Goal: Task Accomplishment & Management: Manage account settings

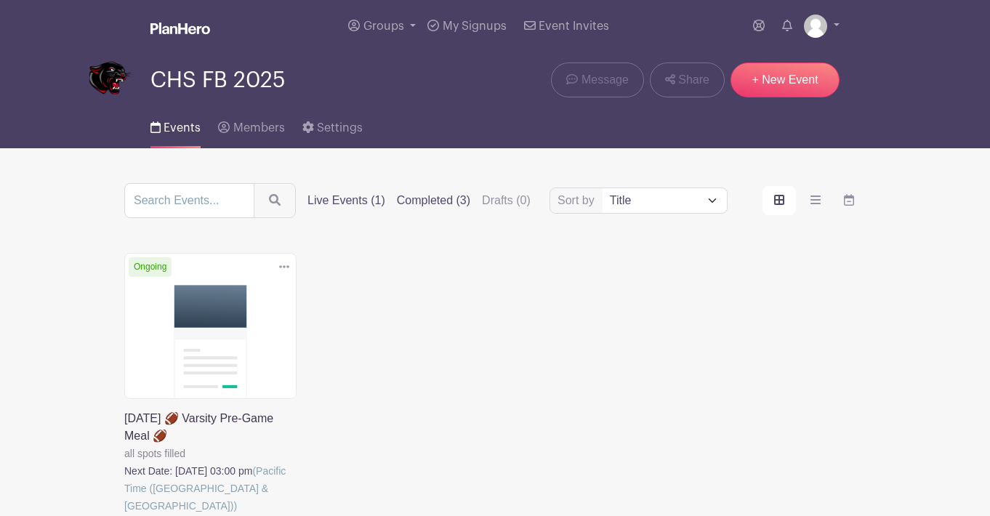
click at [463, 200] on label "Completed (3)" at bounding box center [433, 200] width 73 height 17
click at [0, 0] on input "Completed (3)" at bounding box center [0, 0] width 0 height 0
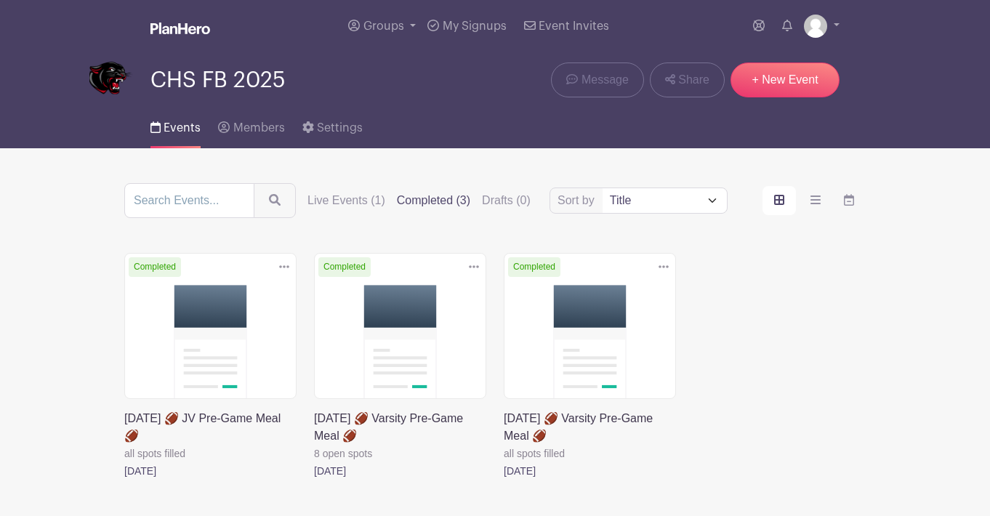
click at [124, 480] on link at bounding box center [124, 480] width 0 height 0
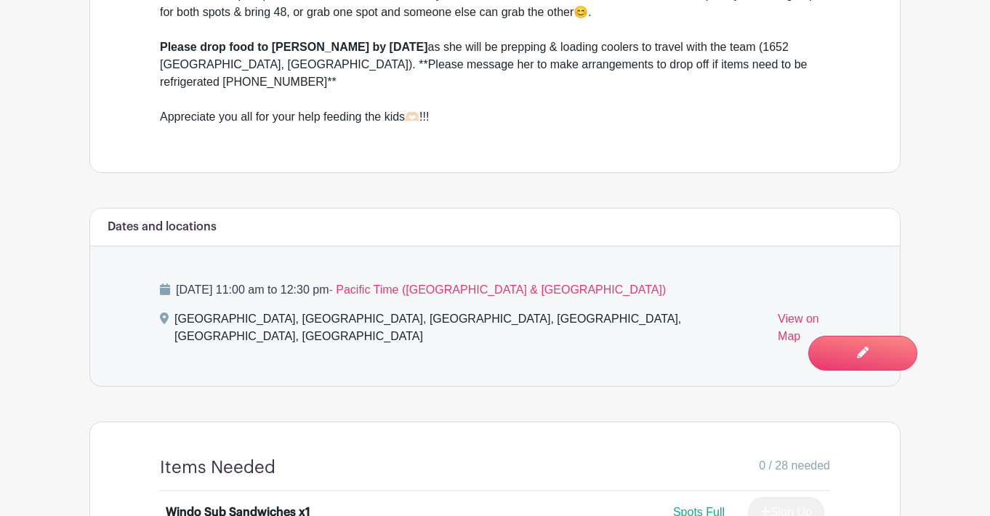
scroll to position [583, 0]
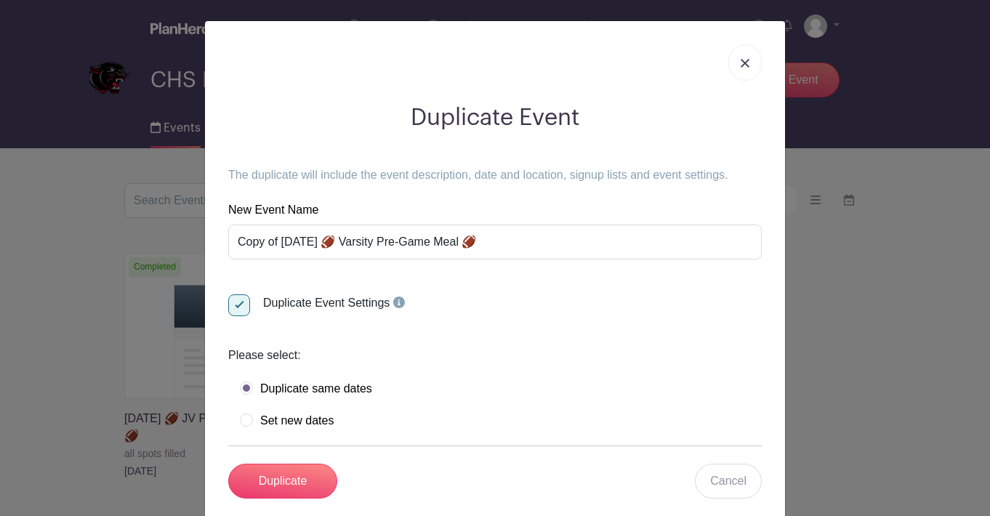
click at [270, 424] on label "Set new dates" at bounding box center [287, 420] width 94 height 15
radio input "true"
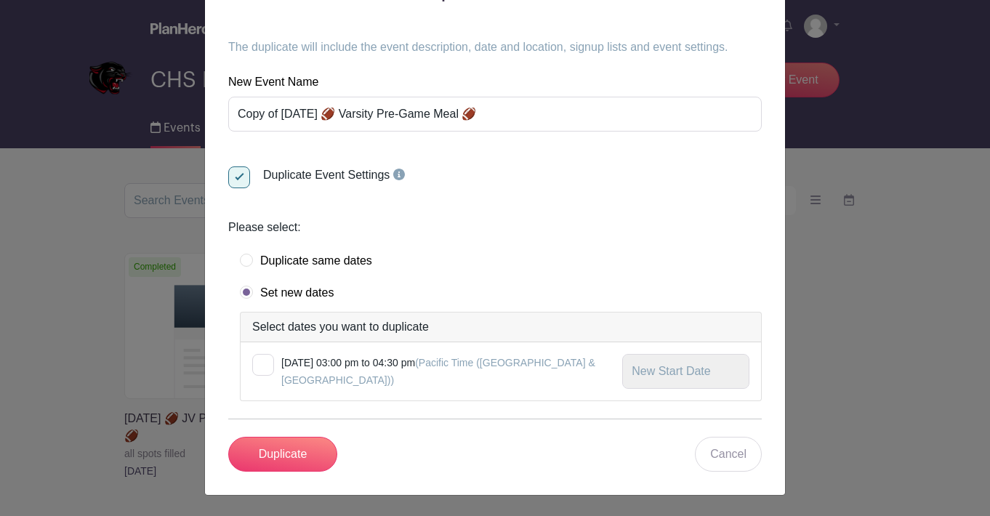
scroll to position [128, 0]
click at [265, 364] on div at bounding box center [263, 365] width 22 height 22
click at [262, 363] on input "checkbox" at bounding box center [256, 358] width 9 height 9
checkbox input "true"
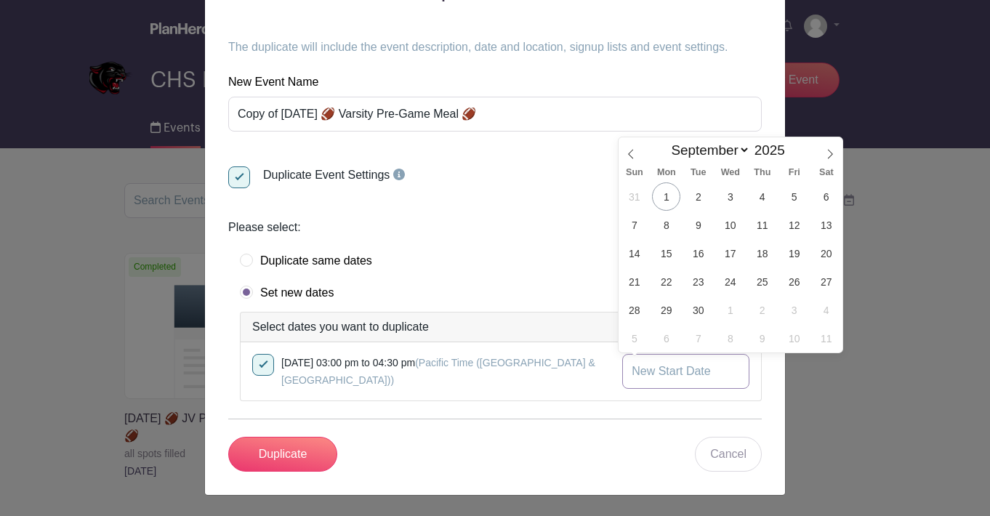
click at [691, 380] on input "text" at bounding box center [685, 371] width 127 height 35
click at [794, 191] on span "5" at bounding box center [794, 196] width 28 height 28
type input "[DATE]"
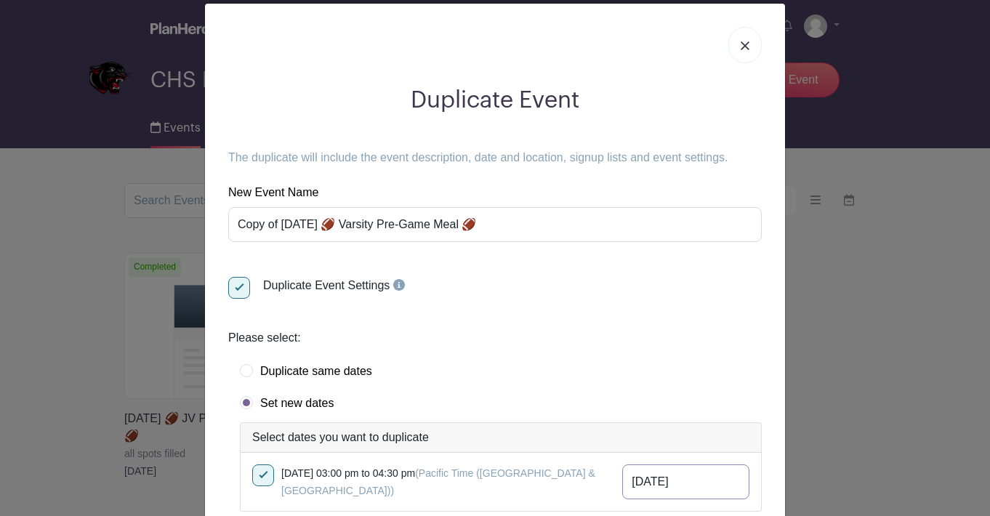
scroll to position [26, 0]
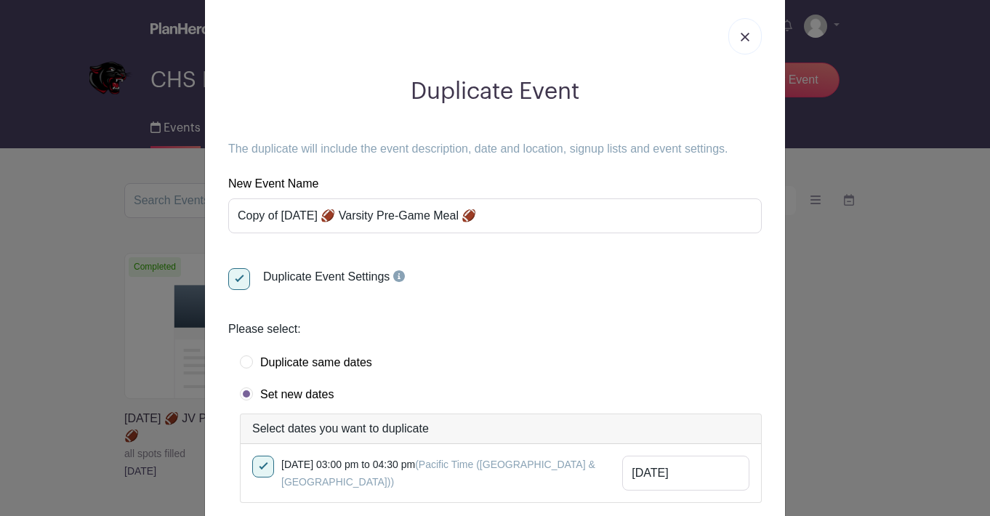
click at [751, 36] on link at bounding box center [744, 36] width 33 height 36
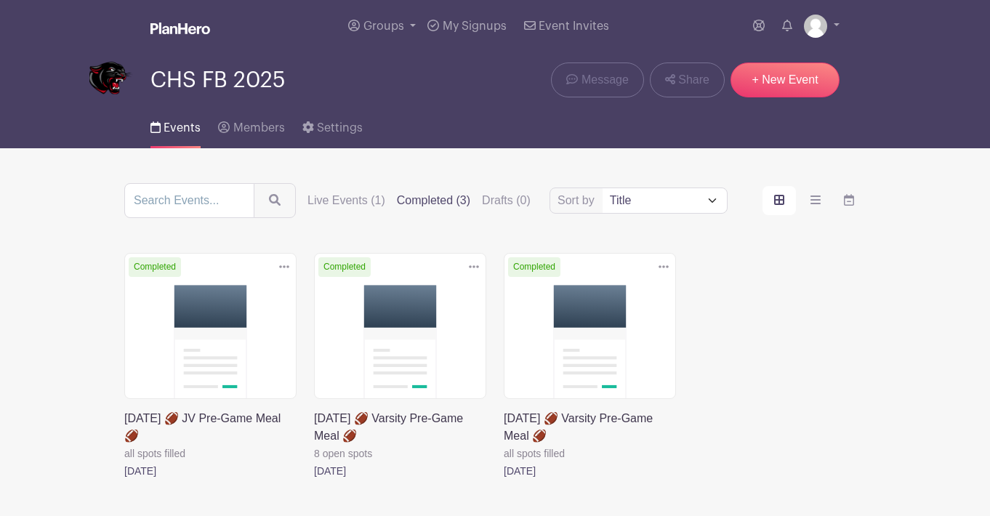
click at [287, 265] on icon at bounding box center [284, 267] width 10 height 12
click at [268, 299] on link "Duplicate" at bounding box center [236, 299] width 115 height 23
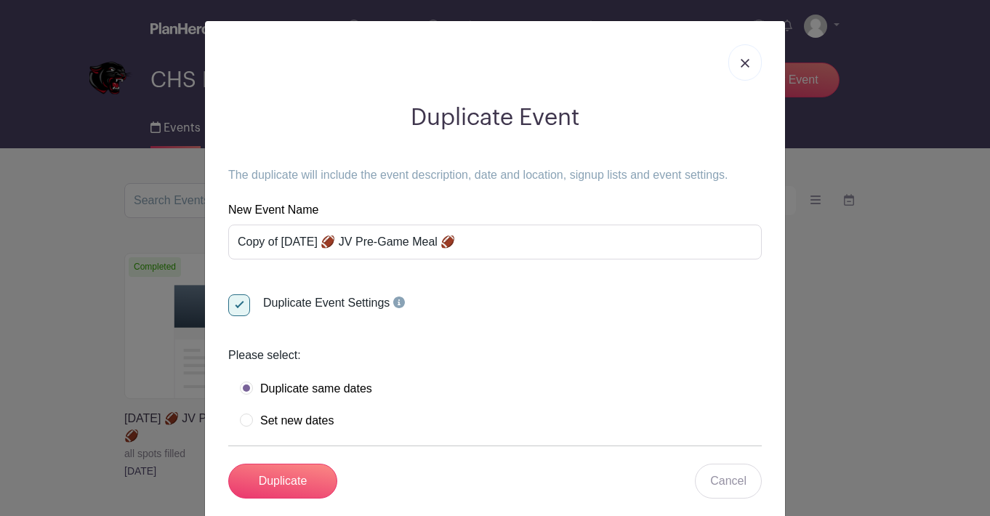
click at [254, 424] on label "Set new dates" at bounding box center [287, 420] width 94 height 15
radio input "true"
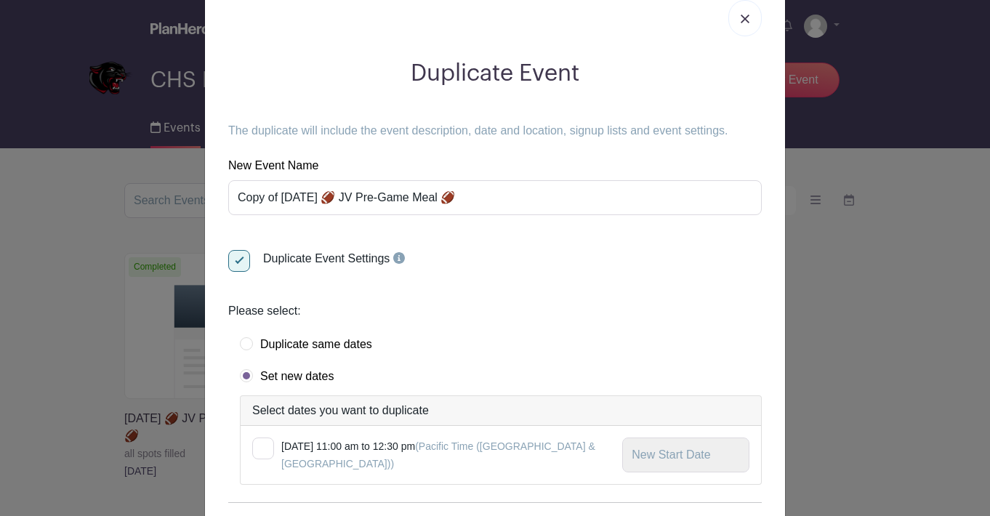
scroll to position [55, 0]
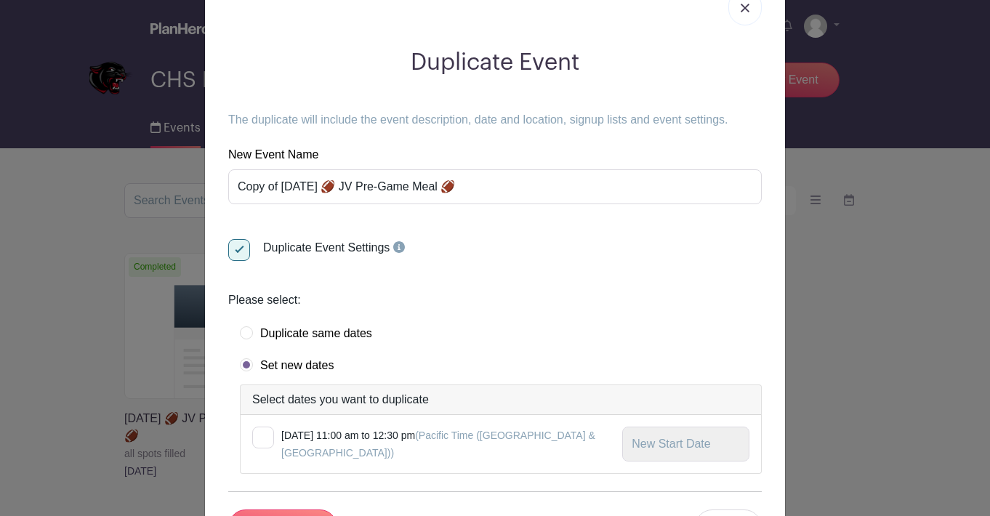
click at [265, 437] on div at bounding box center [263, 438] width 22 height 22
click at [262, 436] on input "checkbox" at bounding box center [256, 431] width 9 height 9
checkbox input "true"
click at [714, 445] on input "text" at bounding box center [685, 444] width 127 height 35
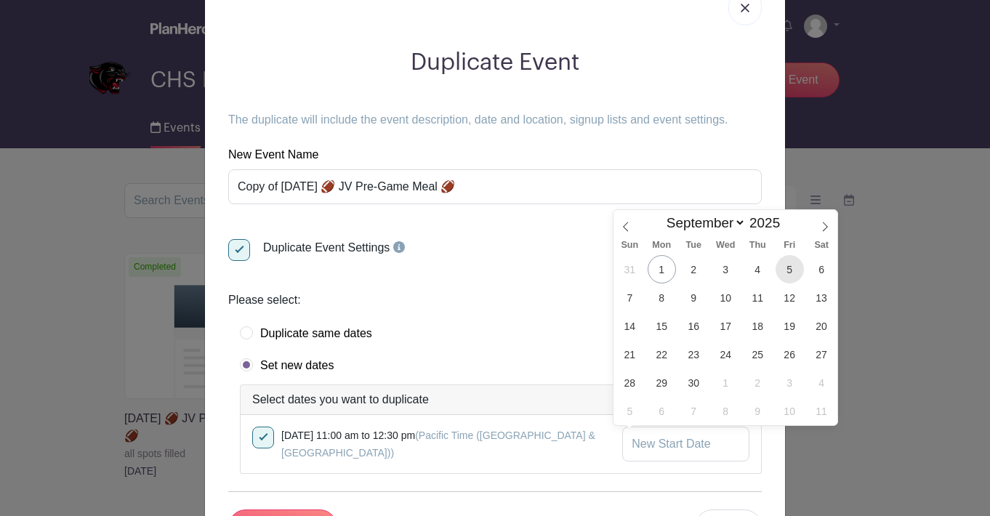
click at [789, 275] on span "5" at bounding box center [789, 269] width 28 height 28
type input "[DATE]"
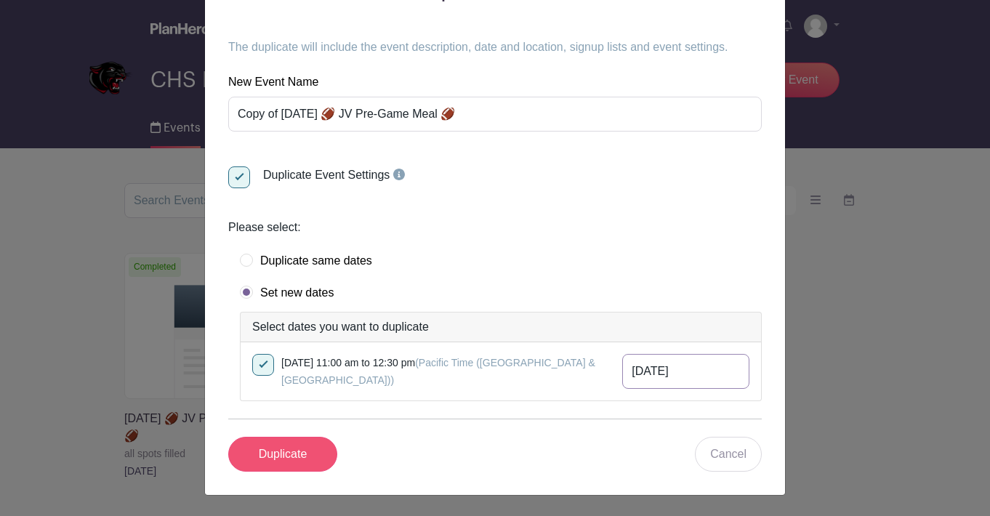
scroll to position [128, 0]
click at [312, 452] on input "Duplicate" at bounding box center [282, 454] width 109 height 35
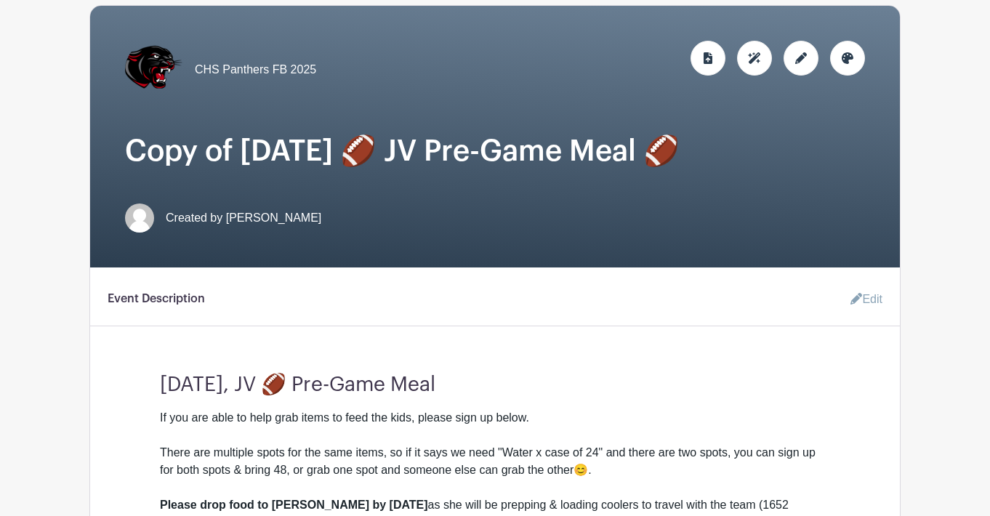
scroll to position [246, 0]
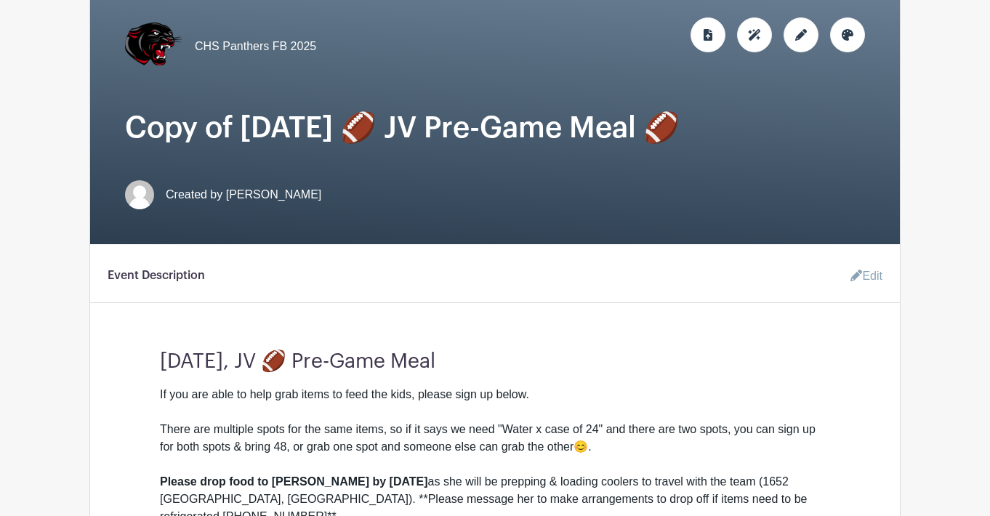
click at [800, 42] on div at bounding box center [800, 34] width 35 height 35
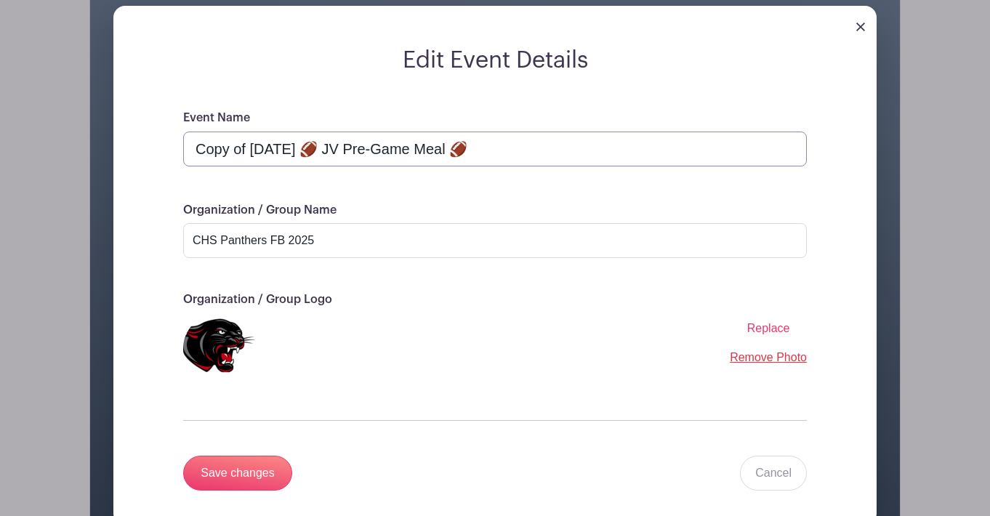
drag, startPoint x: 316, startPoint y: 148, endPoint x: 97, endPoint y: 153, distance: 219.5
click at [97, 153] on div "Edit Event Details Event Name Copy of [DATE] 🏈 JV Pre-Game Meal 🏈 Organization …" at bounding box center [495, 277] width 810 height 589
type input "[DATE] 🏈 JV Pre-Game Meal 🏈"
click at [264, 471] on input "Save changes" at bounding box center [237, 473] width 109 height 35
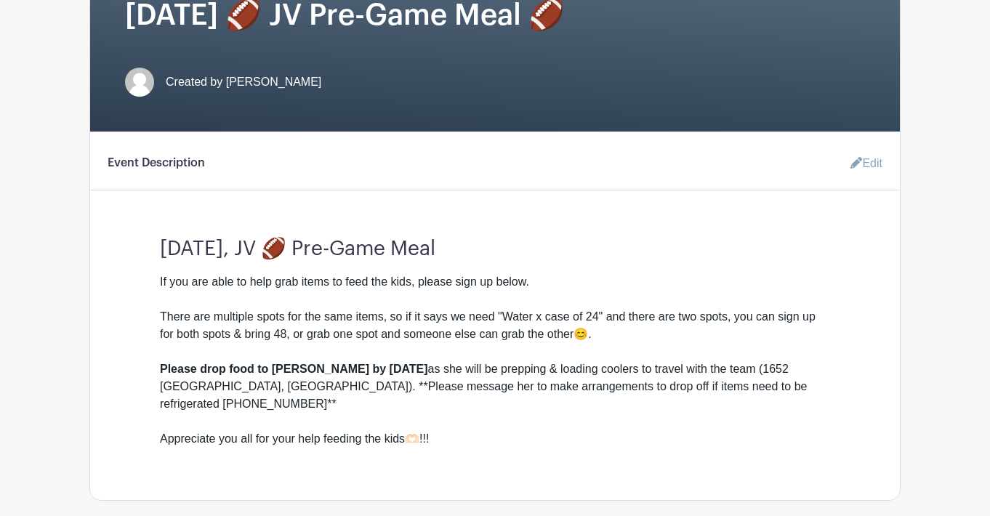
scroll to position [388, 0]
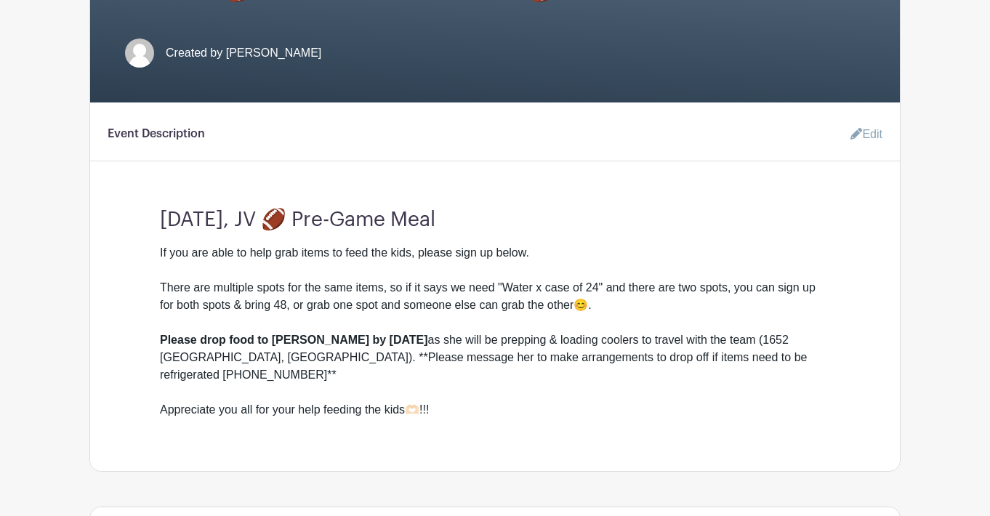
click at [862, 136] on link "Edit" at bounding box center [861, 134] width 44 height 29
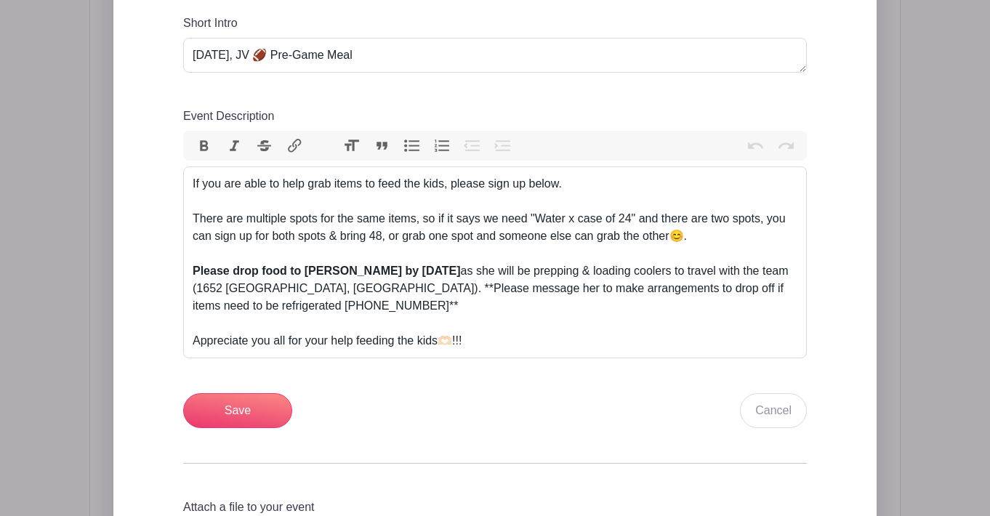
scroll to position [589, 0]
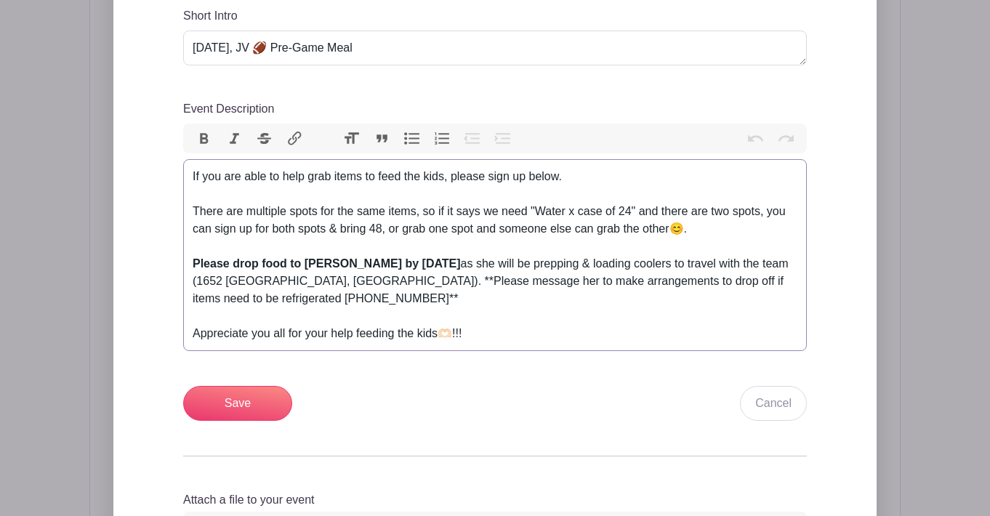
click at [571, 175] on div "If you are able to help grab items to feed the kids, please sign up below. Ther…" at bounding box center [495, 246] width 605 height 157
click at [385, 265] on strong "Please drop food to [PERSON_NAME] by [DATE]" at bounding box center [327, 263] width 268 height 12
click at [461, 265] on strong "Please drop food to [PERSON_NAME] by [DATE]" at bounding box center [327, 263] width 268 height 12
click at [461, 264] on strong "Please drop food to [PERSON_NAME] by [DATE]" at bounding box center [327, 263] width 268 height 12
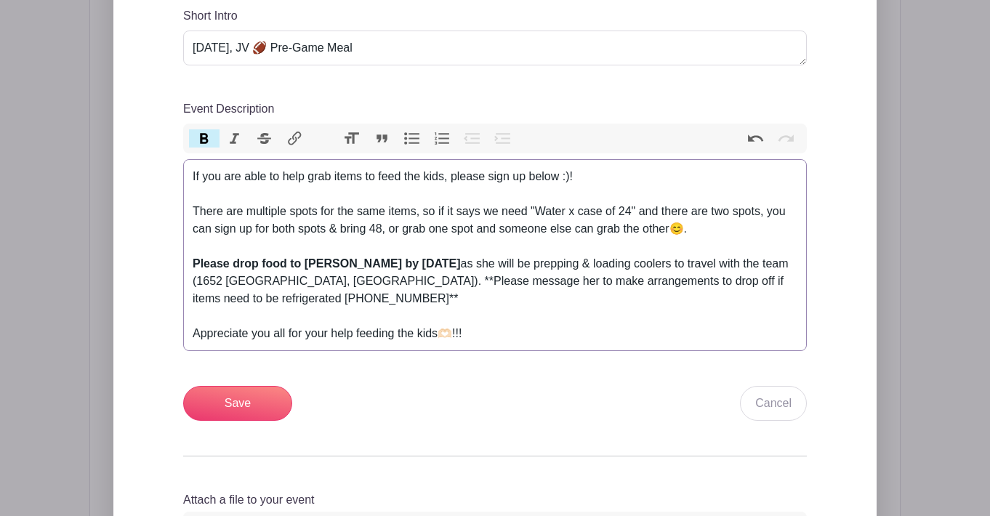
click at [461, 264] on strong "Please drop food to [PERSON_NAME] by [DATE]" at bounding box center [327, 263] width 268 height 12
drag, startPoint x: 676, startPoint y: 263, endPoint x: 243, endPoint y: 286, distance: 433.0
click at [243, 286] on div "If you are able to help grab items to feed the kids, please sign up below :)! T…" at bounding box center [495, 246] width 605 height 157
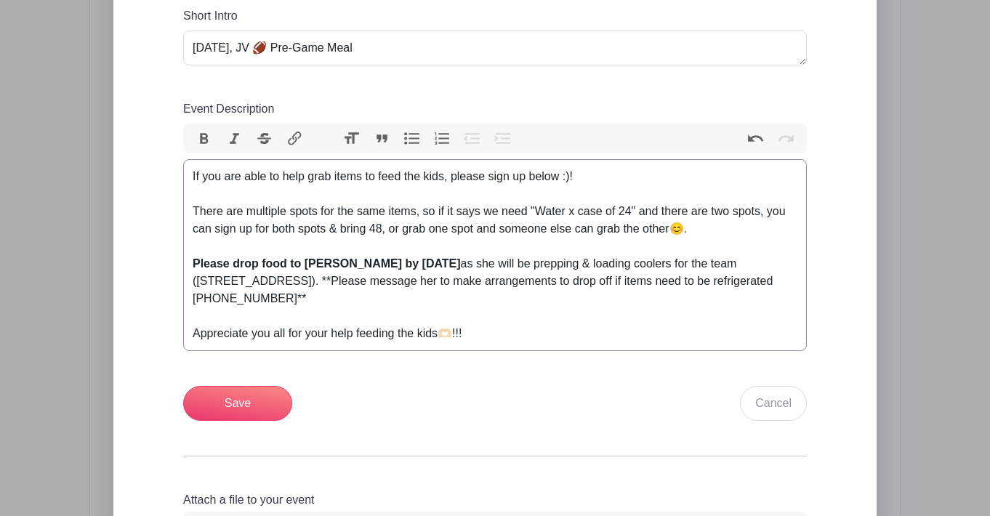
type trix-editor "<div>If you are able to help grab items to feed the kids, please sign up below …"
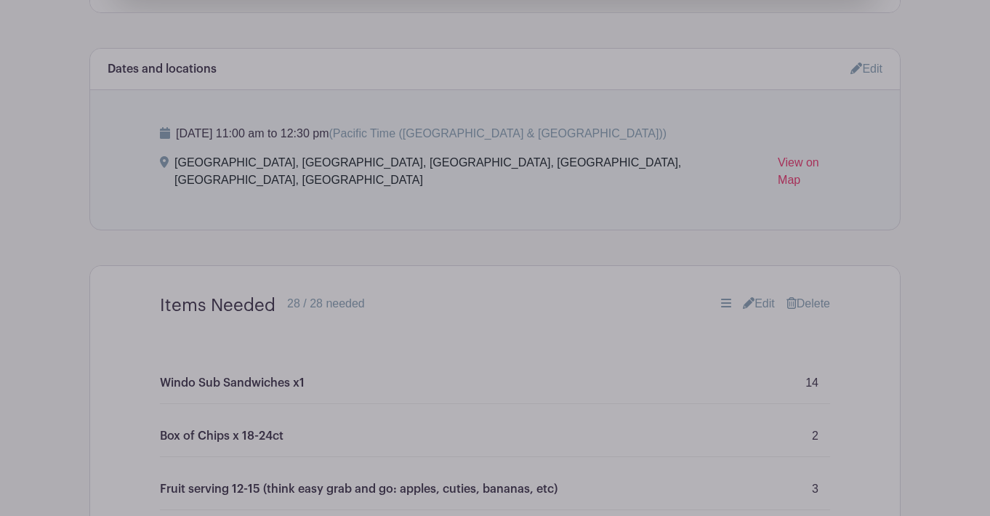
scroll to position [1194, 0]
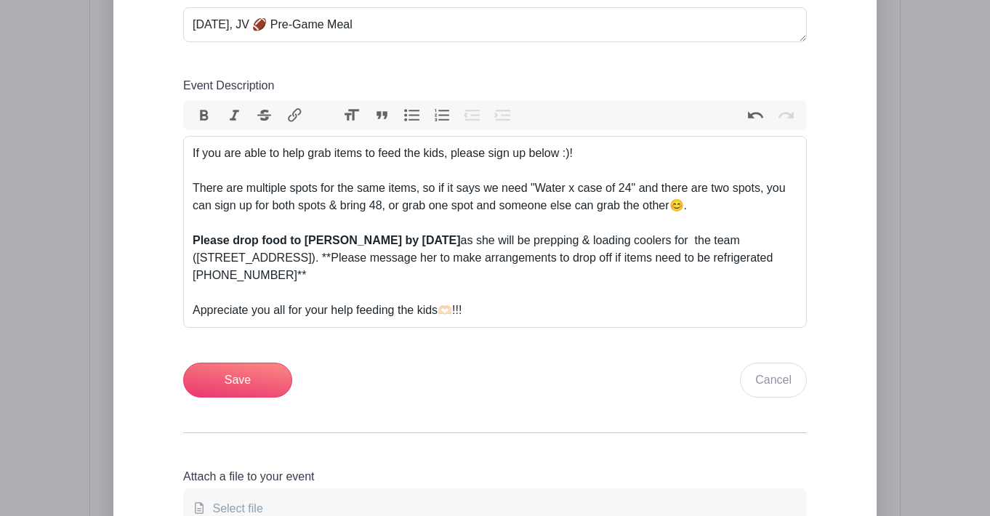
scroll to position [568, 0]
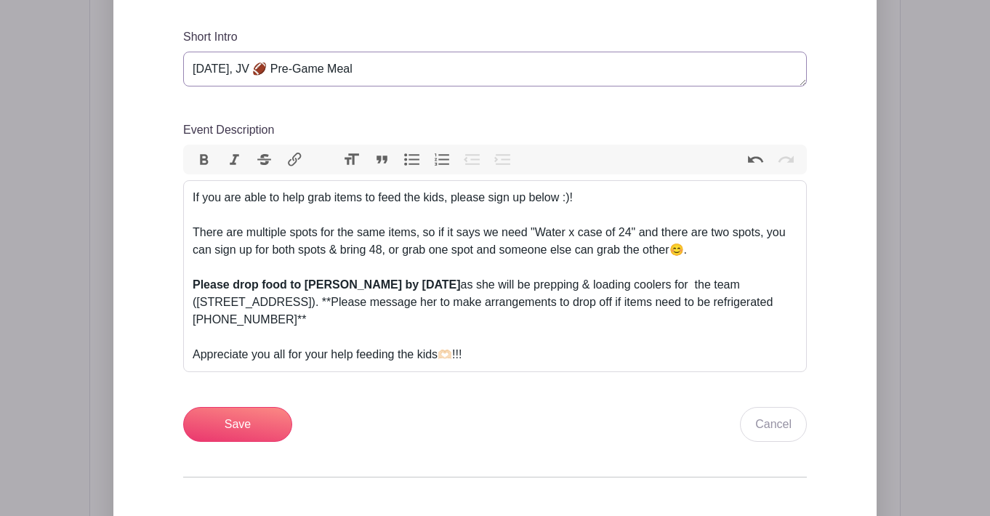
drag, startPoint x: 242, startPoint y: 70, endPoint x: 158, endPoint y: 69, distance: 83.6
click at [158, 69] on div "Add Description Short Intro [DATE], JV 🏈 Pre-Game Meal Event Description Bold I…" at bounding box center [494, 288] width 693 height 639
type textarea "[DATE], JV 🏈 Pre-Game Meal"
click at [251, 424] on input "Save" at bounding box center [237, 424] width 109 height 35
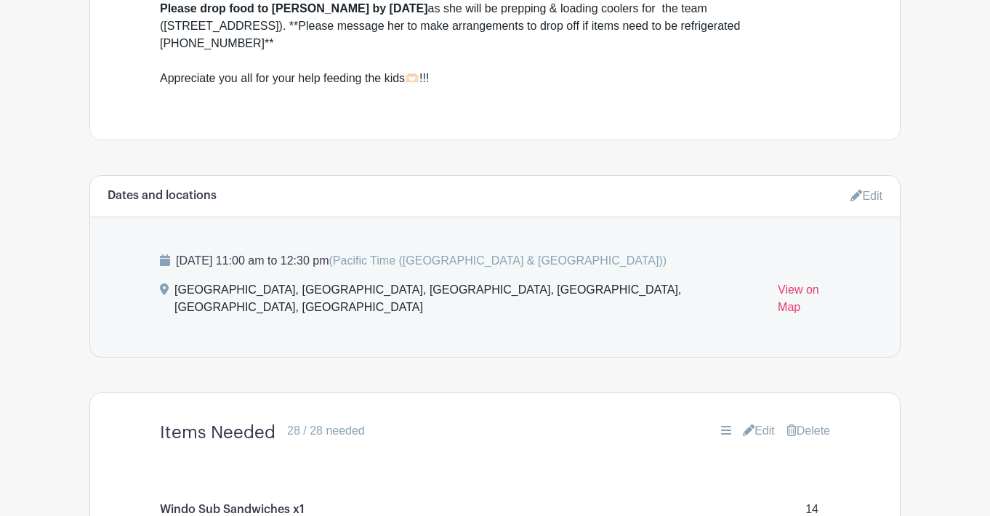
scroll to position [838, 0]
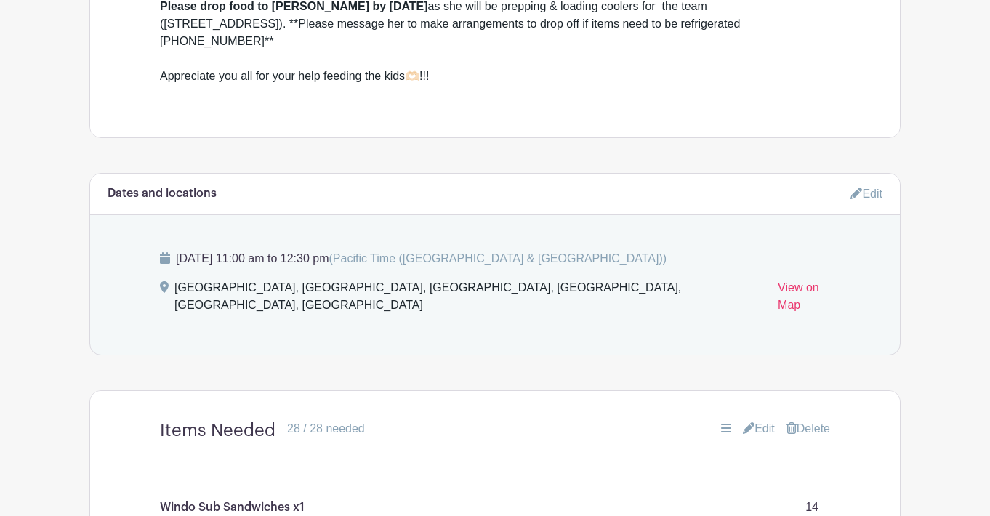
click at [857, 192] on icon at bounding box center [856, 193] width 12 height 12
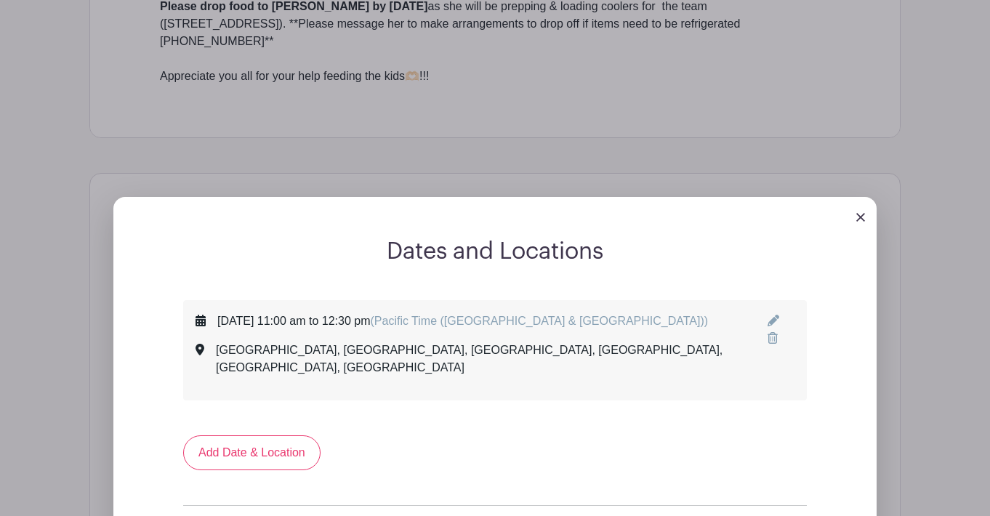
click at [767, 322] on icon at bounding box center [773, 321] width 12 height 12
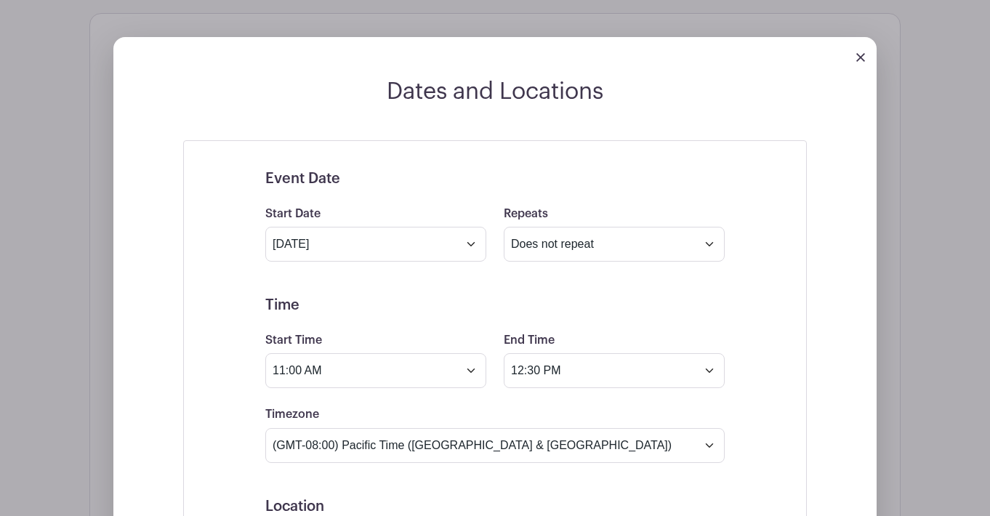
scroll to position [1002, 0]
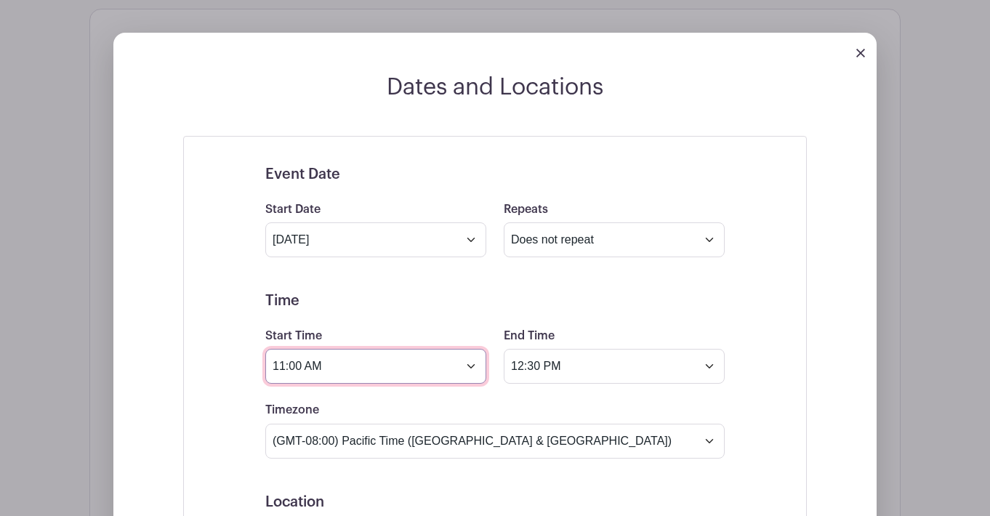
click at [475, 367] on input "11:00 AM" at bounding box center [375, 366] width 221 height 35
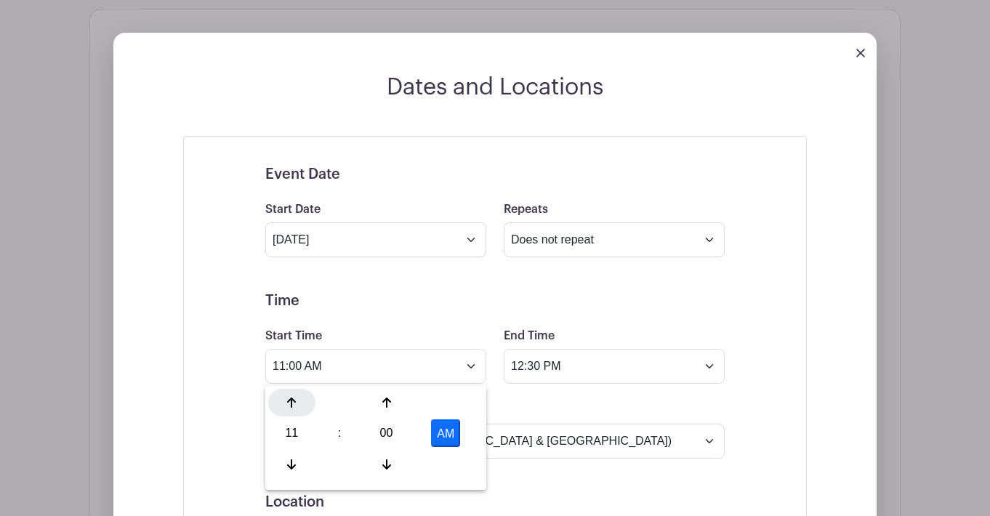
click at [294, 405] on icon at bounding box center [291, 403] width 9 height 12
type input "3:00 PM"
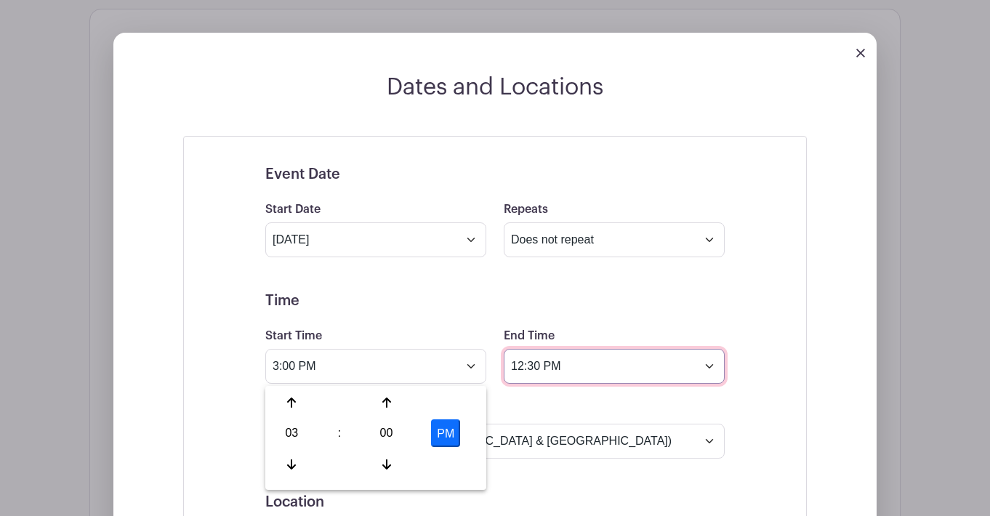
click at [705, 369] on input "12:30 PM" at bounding box center [614, 366] width 221 height 35
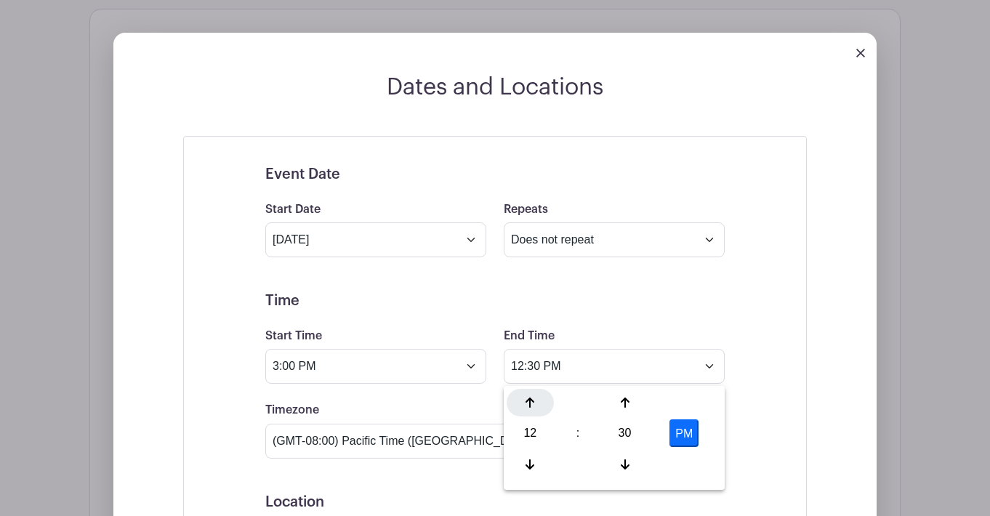
click at [532, 402] on icon at bounding box center [529, 403] width 9 height 12
type input "3:30 PM"
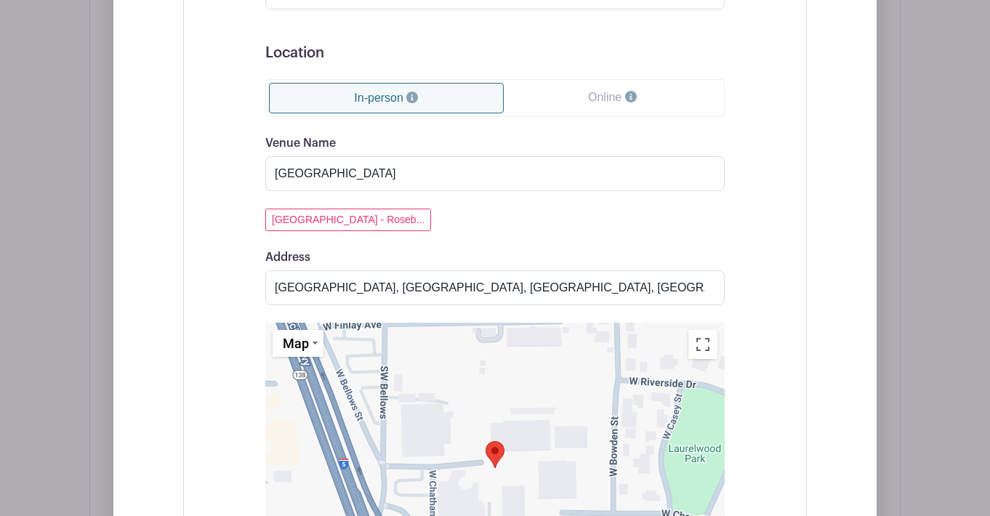
scroll to position [1456, 0]
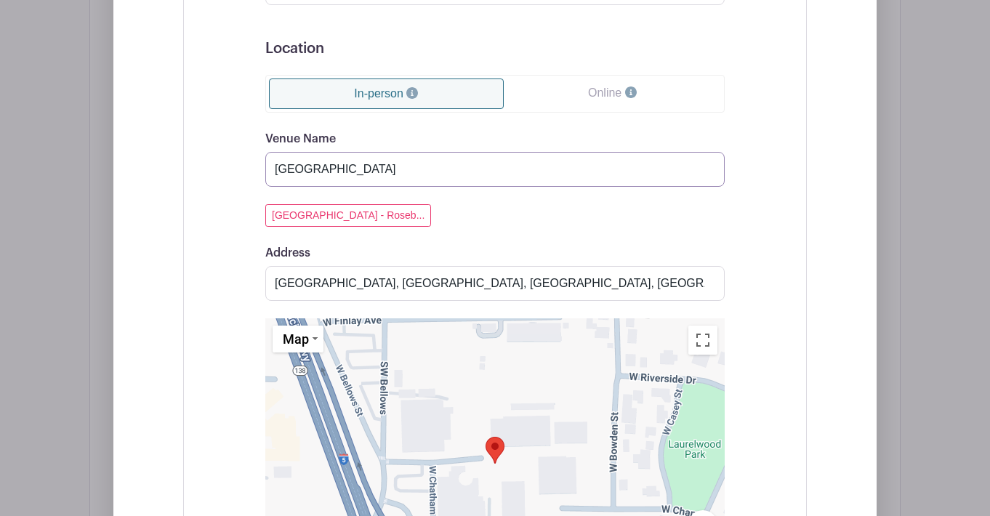
click at [541, 179] on input "[GEOGRAPHIC_DATA]" at bounding box center [494, 169] width 459 height 35
click at [674, 174] on input "[GEOGRAPHIC_DATA]" at bounding box center [494, 169] width 459 height 35
type input "e"
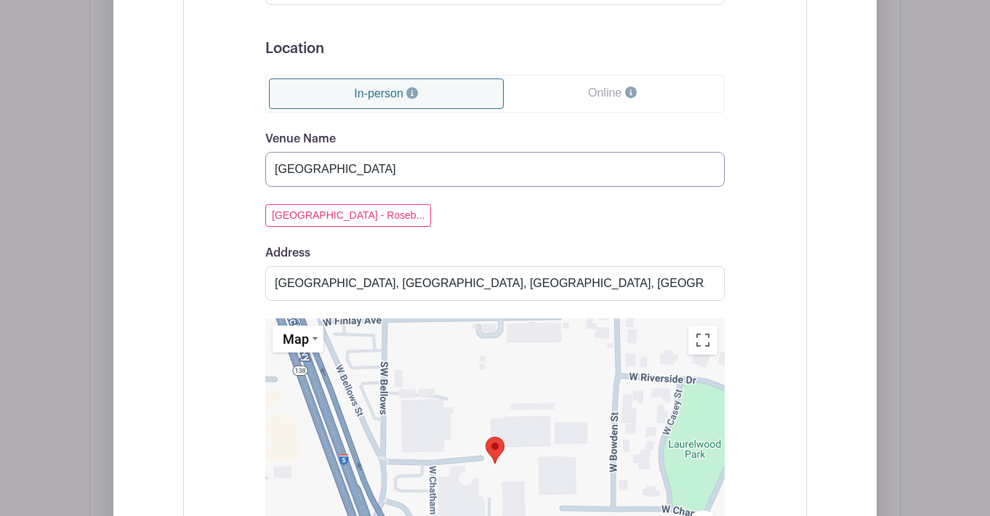
type input "[GEOGRAPHIC_DATA]"
click at [710, 286] on input "[GEOGRAPHIC_DATA], [GEOGRAPHIC_DATA], [GEOGRAPHIC_DATA], [GEOGRAPHIC_DATA], [GE…" at bounding box center [494, 283] width 459 height 35
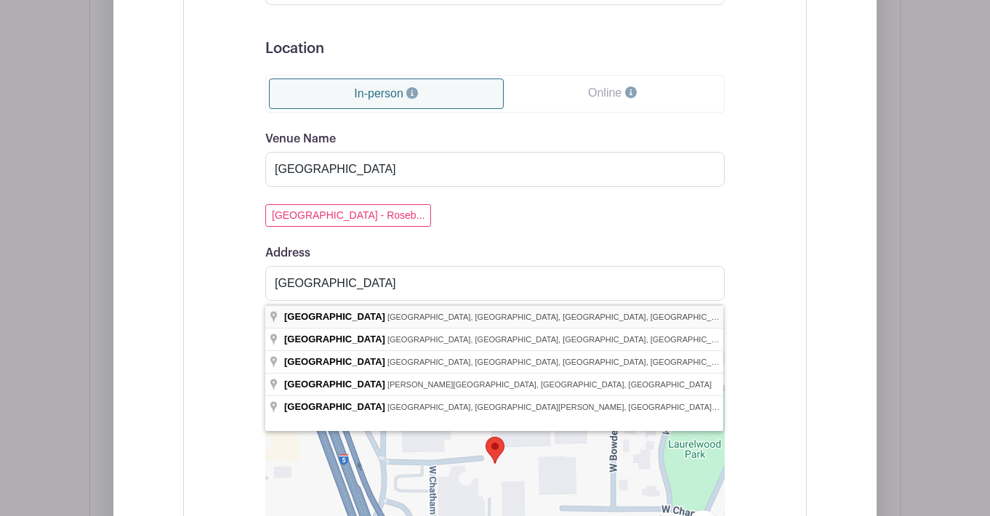
type input "[GEOGRAPHIC_DATA], [GEOGRAPHIC_DATA], [GEOGRAPHIC_DATA], [GEOGRAPHIC_DATA], [GE…"
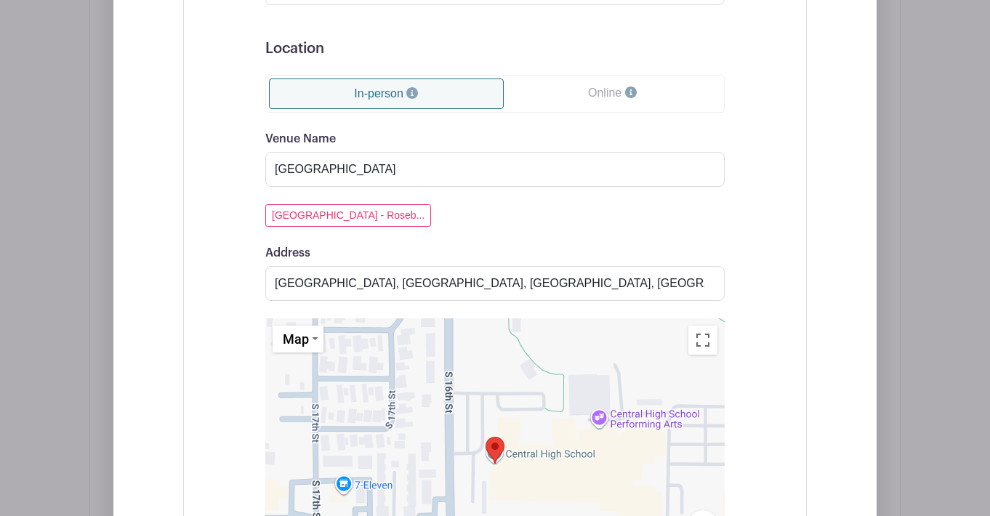
click at [761, 197] on div "Event Date Start Date [DATE] Repeats Does not repeat Daily Weekly Monthly on da…" at bounding box center [494, 221] width 623 height 1079
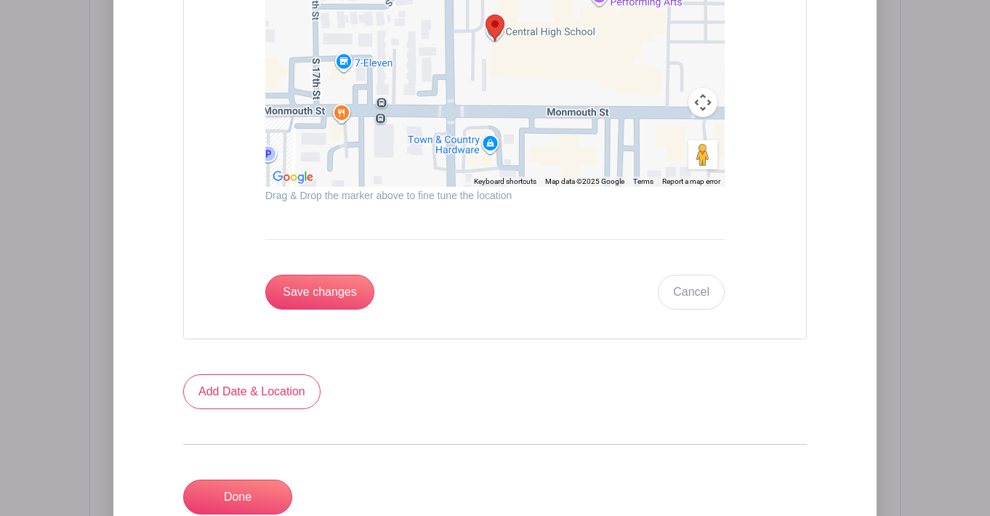
scroll to position [1886, 0]
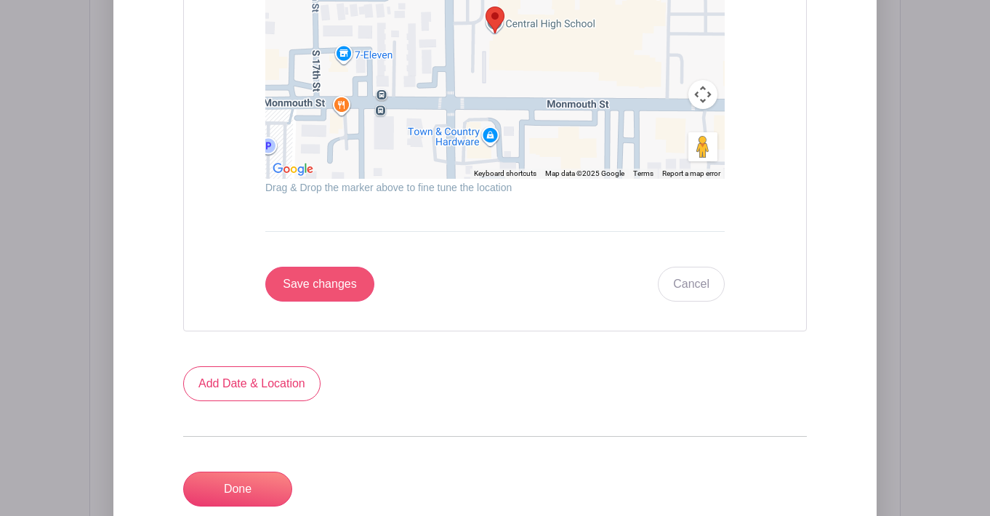
click at [300, 292] on input "Save changes" at bounding box center [319, 284] width 109 height 35
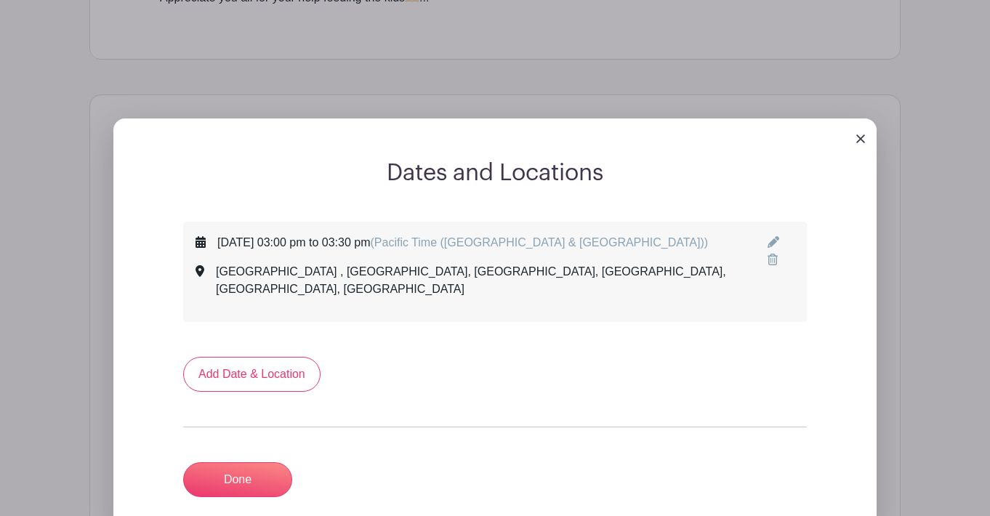
scroll to position [806, 0]
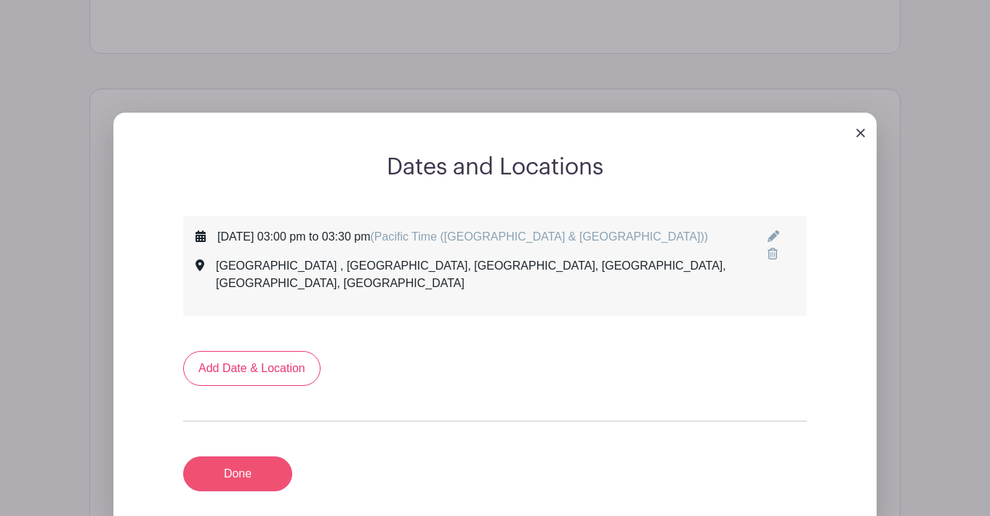
click at [257, 456] on link "Done" at bounding box center [237, 473] width 109 height 35
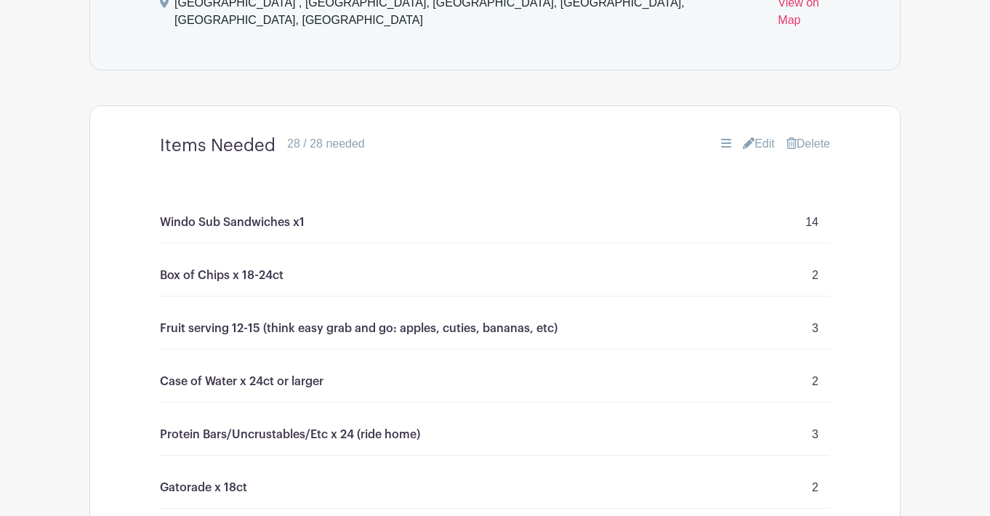
scroll to position [1018, 0]
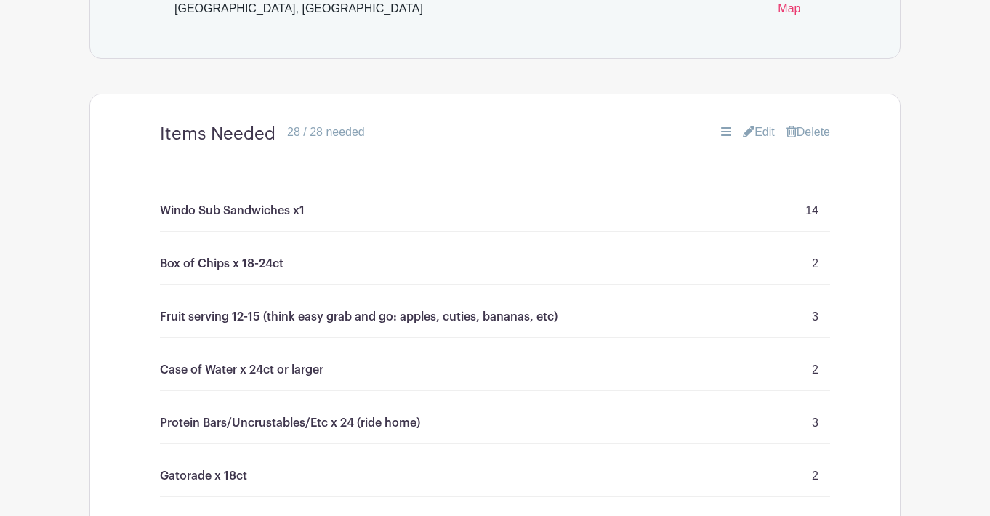
click at [759, 124] on link "Edit" at bounding box center [759, 132] width 32 height 17
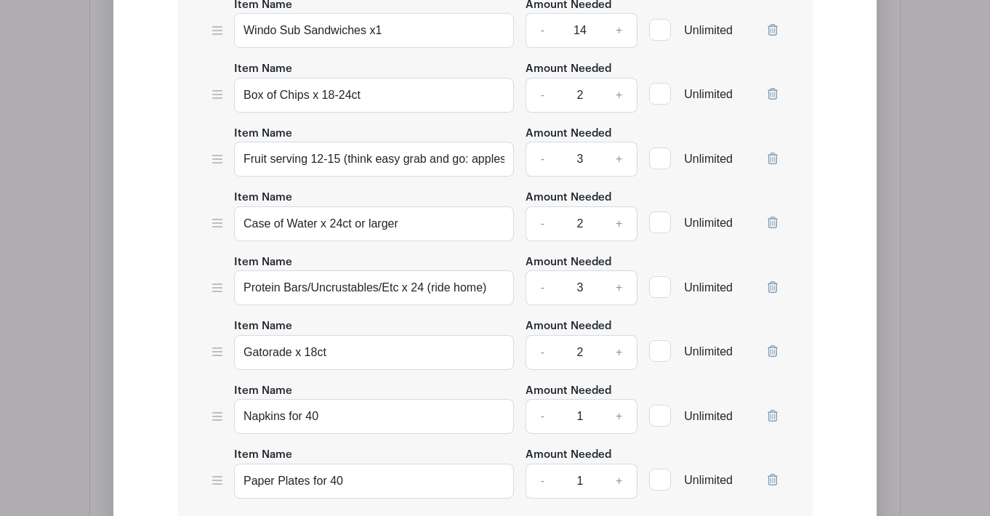
scroll to position [1505, 0]
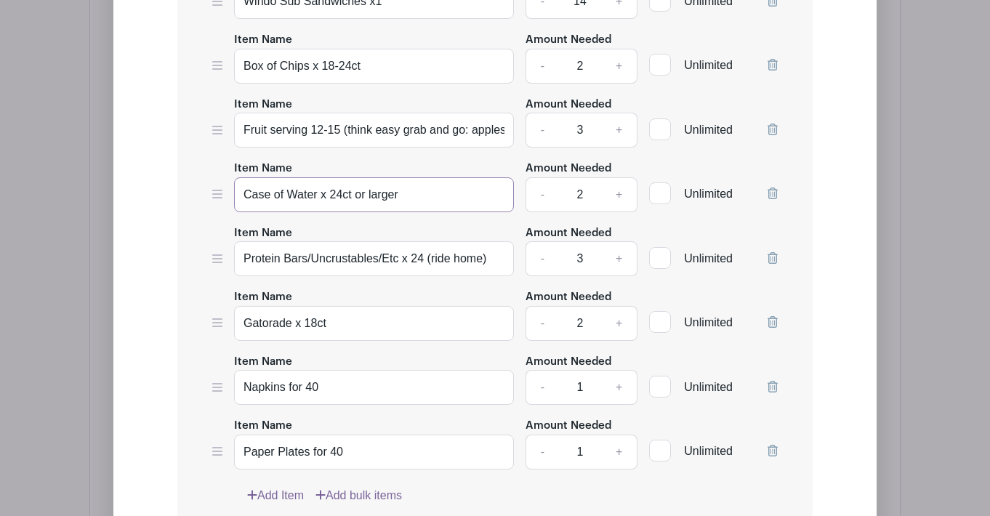
click at [340, 178] on input "Case of Water x 24ct or larger" at bounding box center [374, 194] width 280 height 35
click at [339, 180] on input "Case of Water x 18ct or larger" at bounding box center [374, 194] width 280 height 35
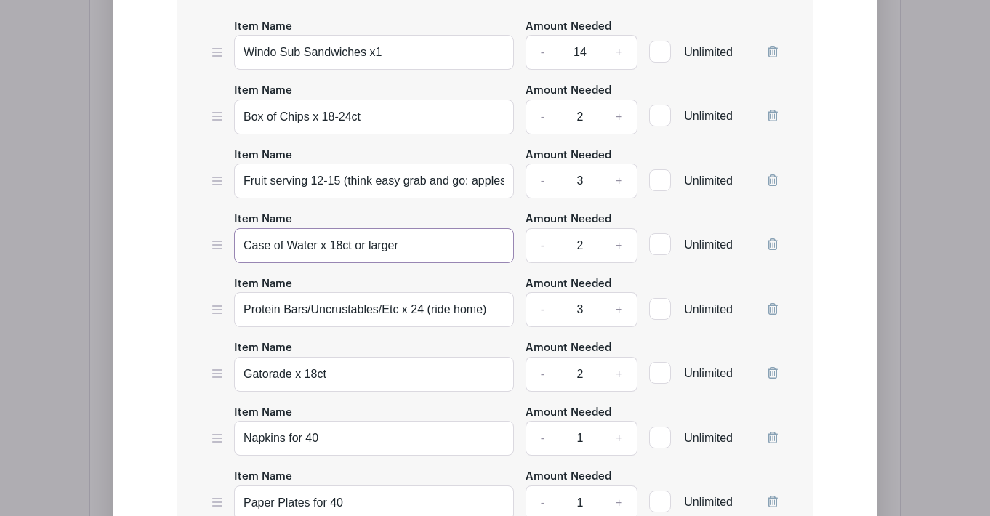
scroll to position [1442, 0]
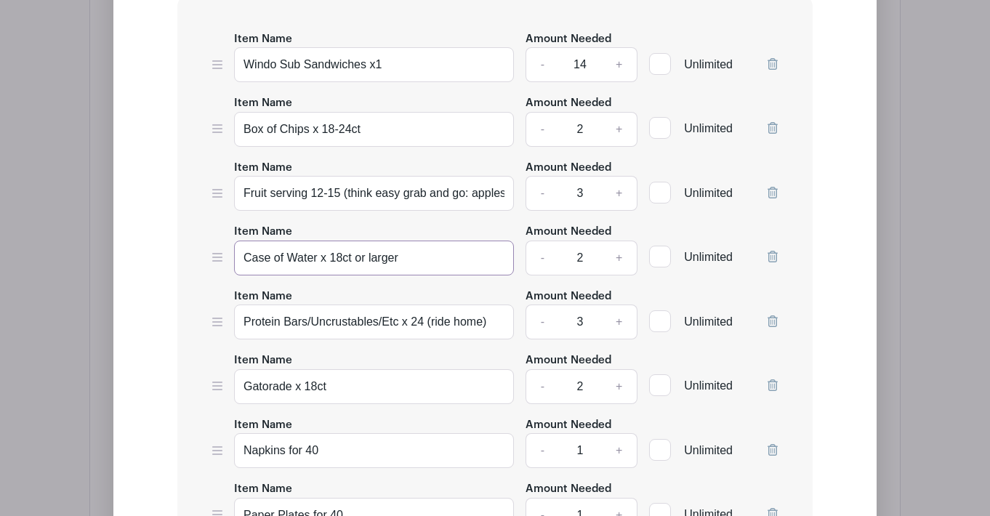
type input "Case of Water x 18ct or larger"
click at [539, 178] on link "-" at bounding box center [541, 193] width 33 height 35
type input "2"
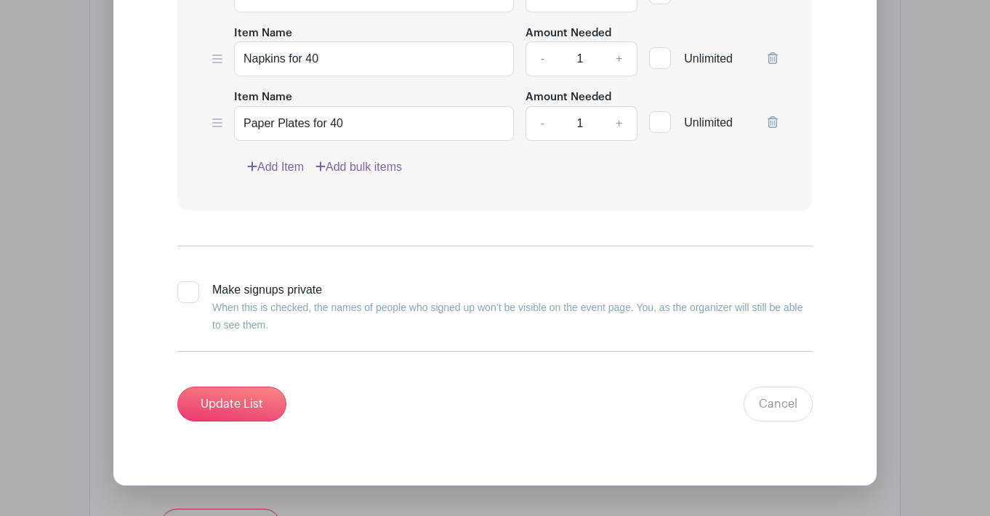
scroll to position [1849, 0]
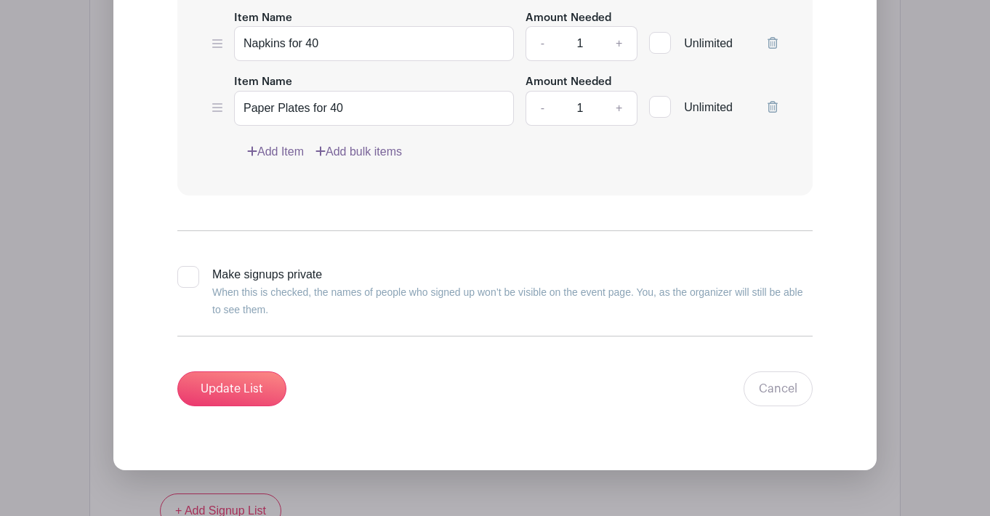
click at [293, 143] on link "Add Item" at bounding box center [275, 151] width 57 height 17
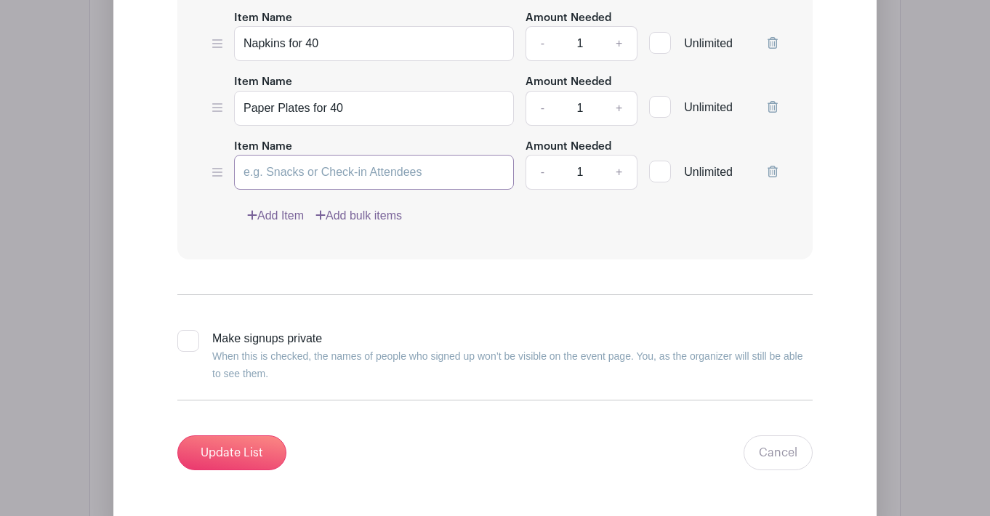
click at [344, 161] on input "Item Name" at bounding box center [374, 172] width 280 height 35
type input "S"
type input "Ziplock Sandwich bags x 40"
click at [279, 207] on link "Add Item" at bounding box center [275, 215] width 57 height 17
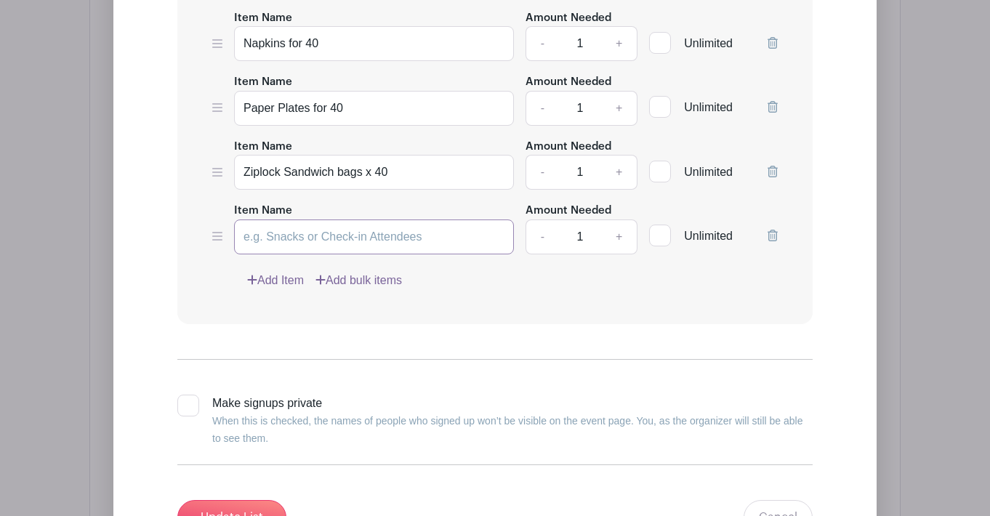
click at [330, 227] on input "Item Name" at bounding box center [374, 236] width 280 height 35
type input "Lunch Bags x 40"
click at [776, 101] on icon at bounding box center [772, 107] width 10 height 12
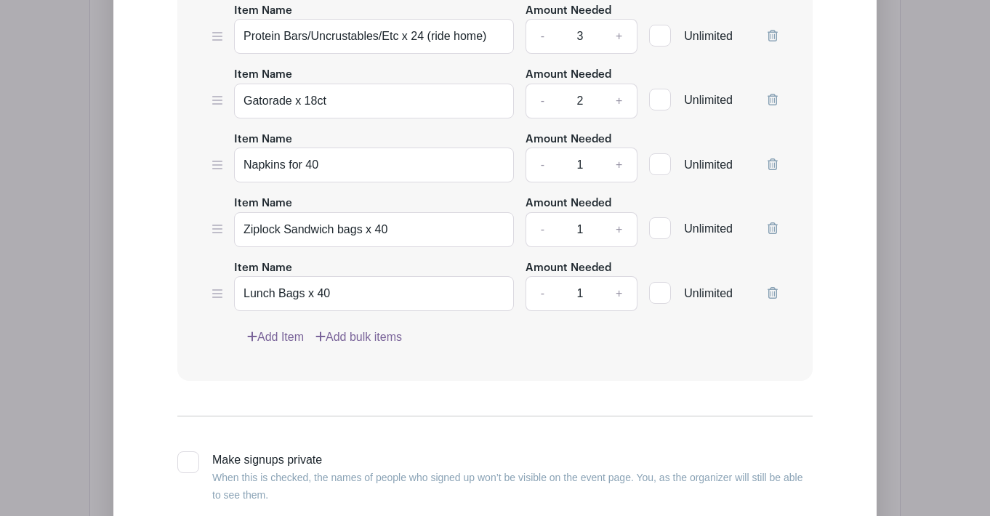
scroll to position [1727, 0]
click at [775, 222] on icon at bounding box center [772, 228] width 10 height 12
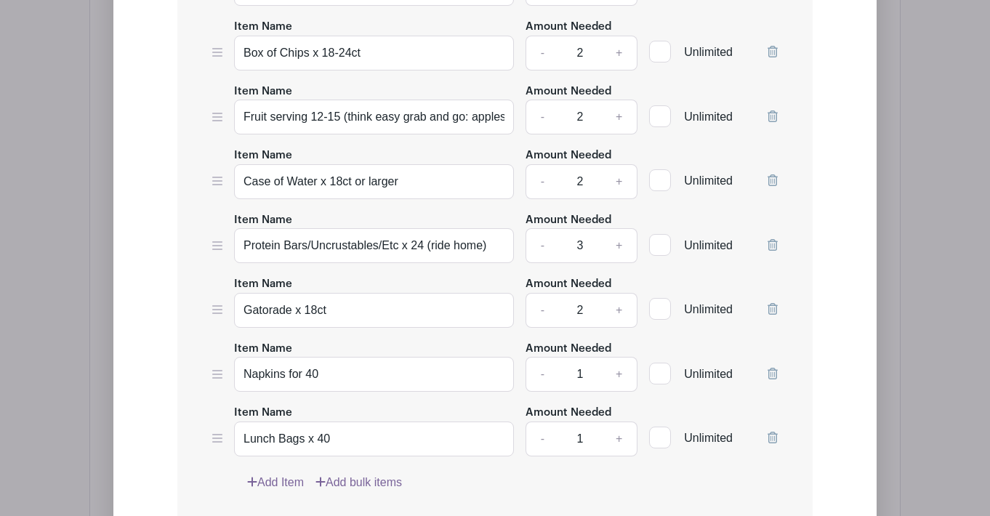
scroll to position [1512, 0]
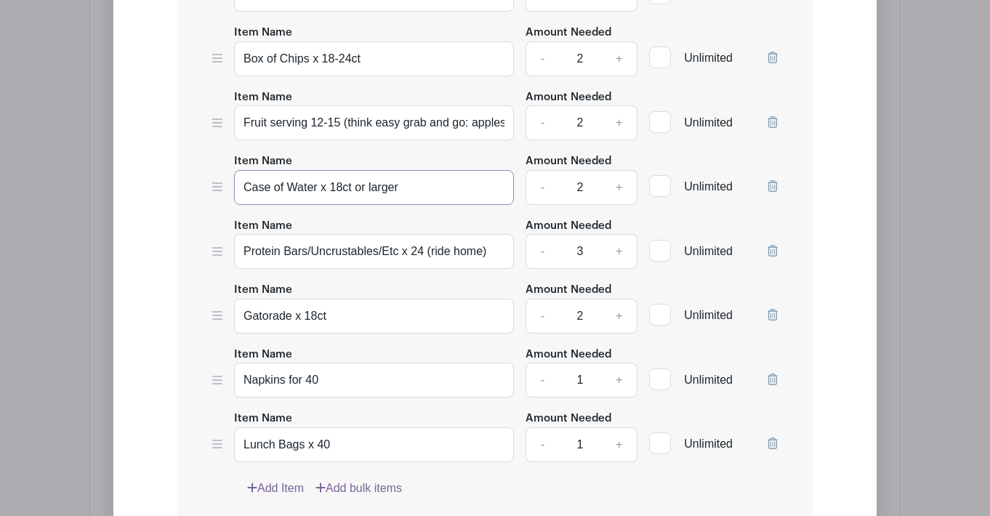
click at [342, 170] on input "Case of Water x 18ct or larger" at bounding box center [374, 187] width 280 height 35
click at [408, 170] on input "Case of Water x 18ct or larger" at bounding box center [374, 187] width 280 height 35
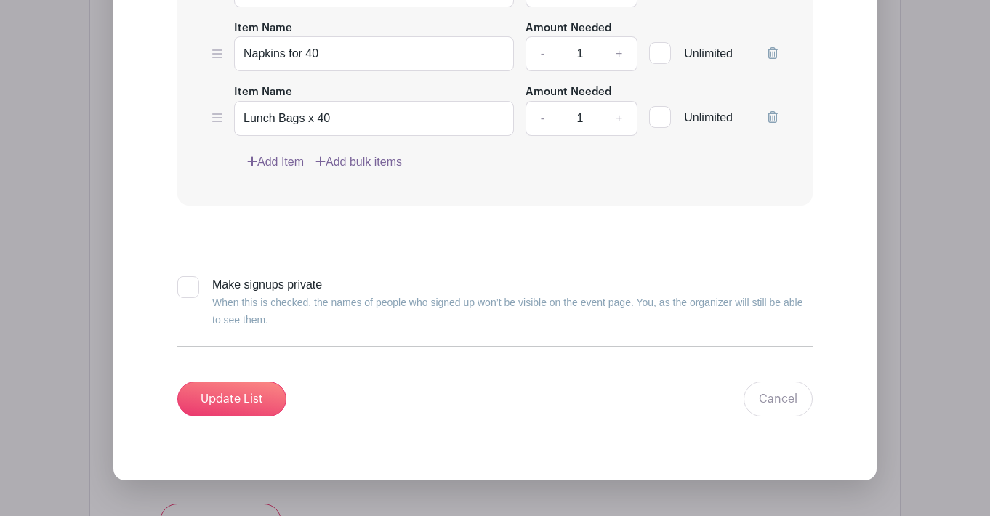
scroll to position [1844, 0]
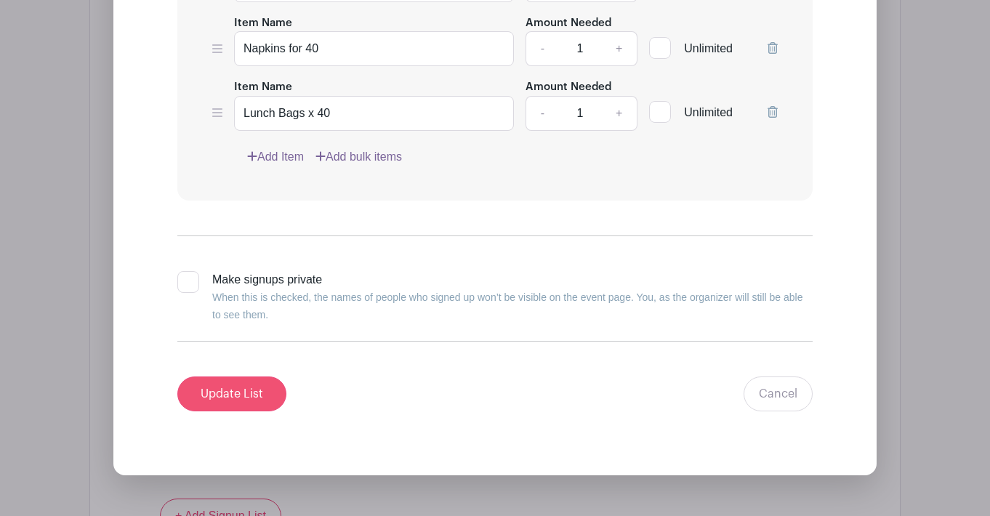
type input "Case of Water x 18ct"
click at [244, 385] on input "Update List" at bounding box center [231, 393] width 109 height 35
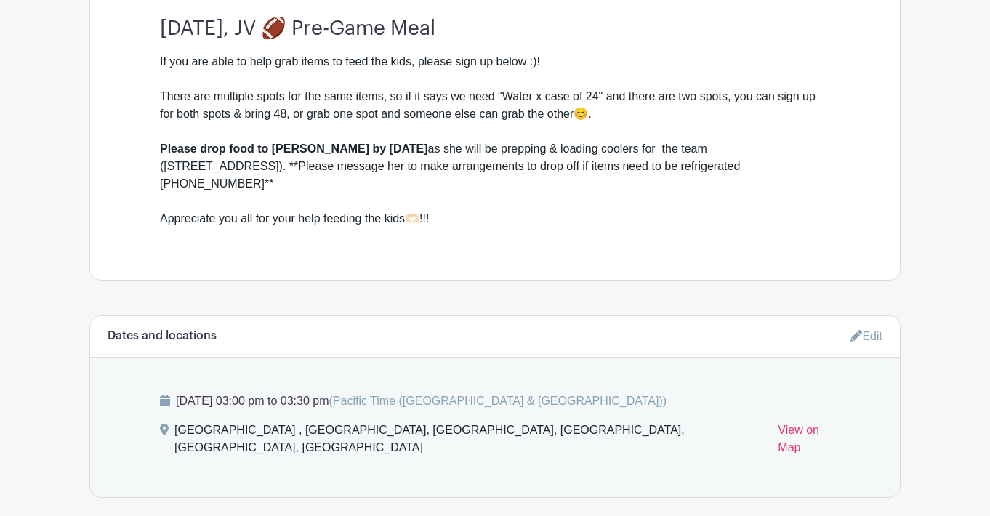
scroll to position [459, 0]
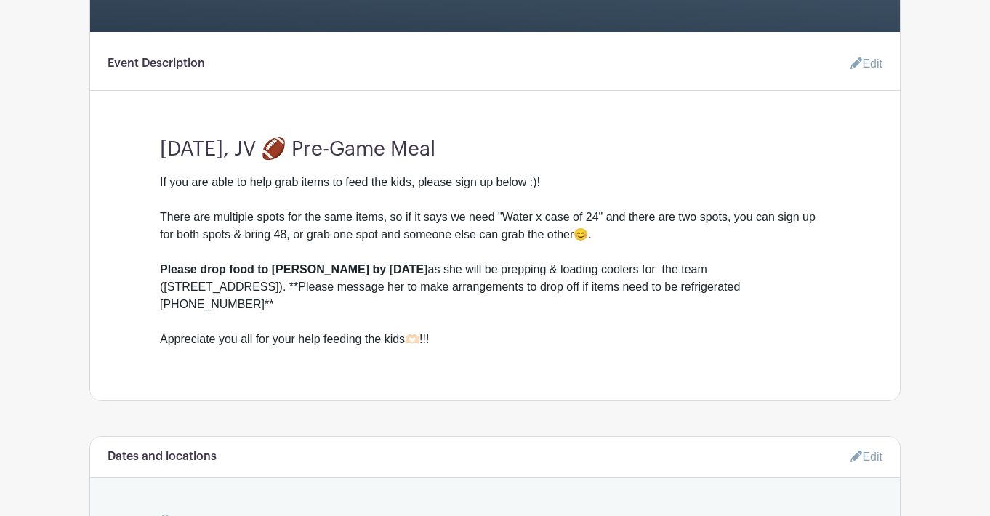
click at [644, 266] on div "If you are able to help grab items to feed the kids, please sign up below :)! T…" at bounding box center [495, 252] width 670 height 157
drag, startPoint x: 734, startPoint y: 270, endPoint x: 645, endPoint y: 267, distance: 89.4
click at [645, 267] on div "If you are able to help grab items to feed the kids, please sign up below :)! T…" at bounding box center [495, 252] width 670 height 157
click at [599, 214] on div "If you are able to help grab items to feed the kids, please sign up below :)! T…" at bounding box center [495, 252] width 670 height 157
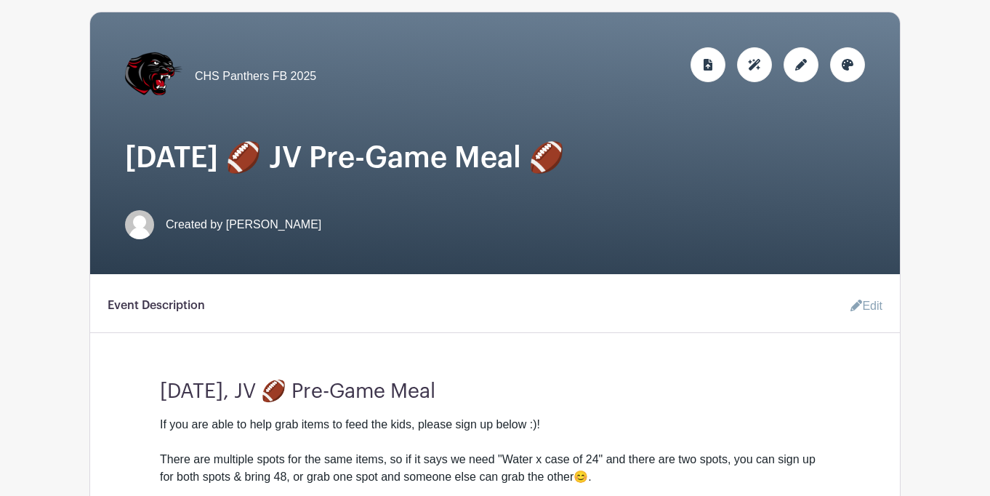
scroll to position [227, 0]
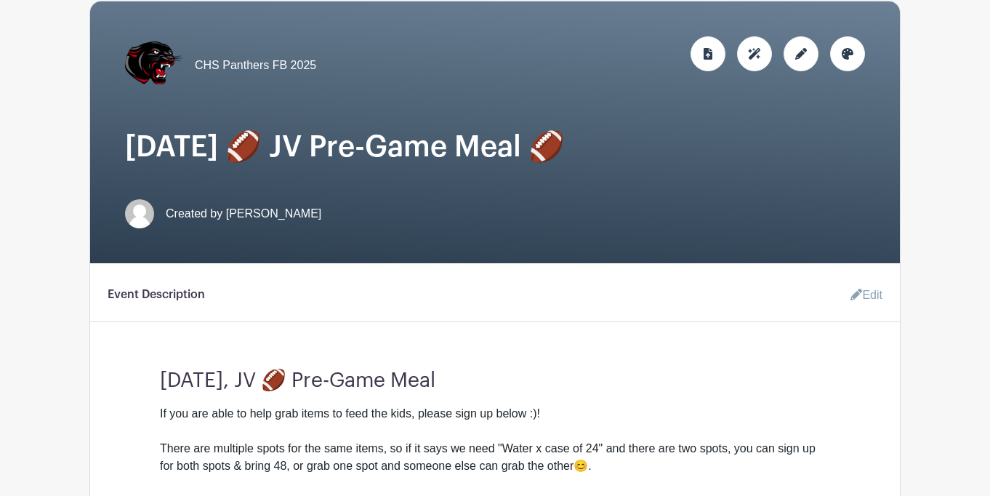
click at [804, 62] on div at bounding box center [800, 53] width 35 height 35
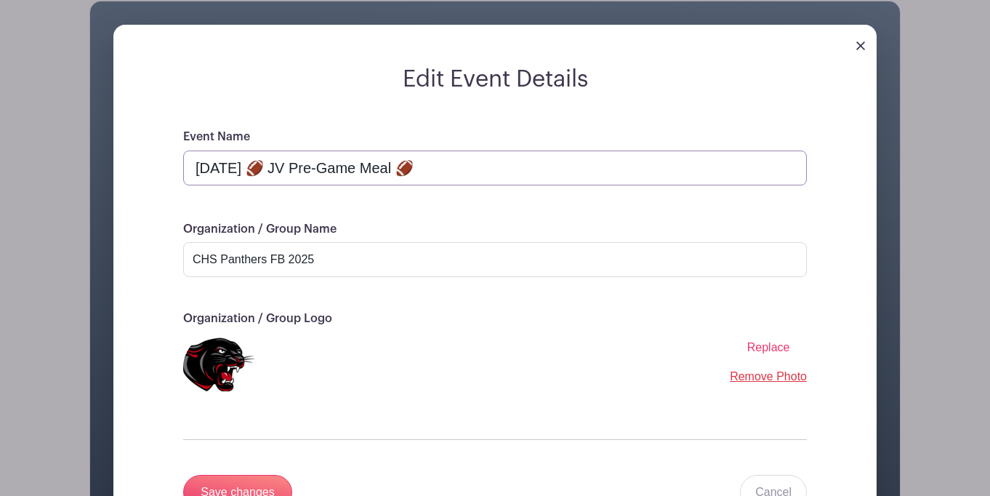
click at [278, 168] on input "[DATE] 🏈 JV Pre-Game Meal 🏈" at bounding box center [494, 167] width 623 height 35
type input "[DATE] 🏈 JV Pre-Game Meal 🏈"
click at [276, 483] on input "Save changes" at bounding box center [237, 492] width 109 height 35
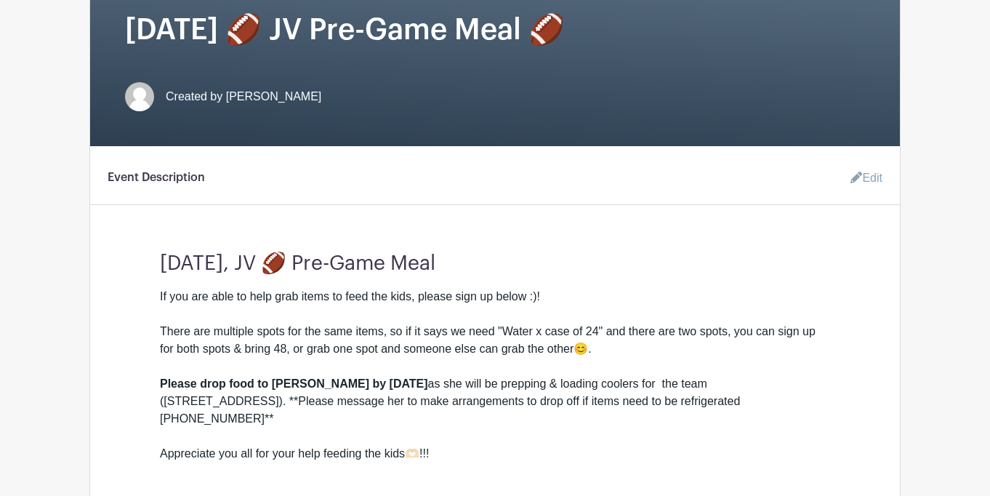
scroll to position [382, 0]
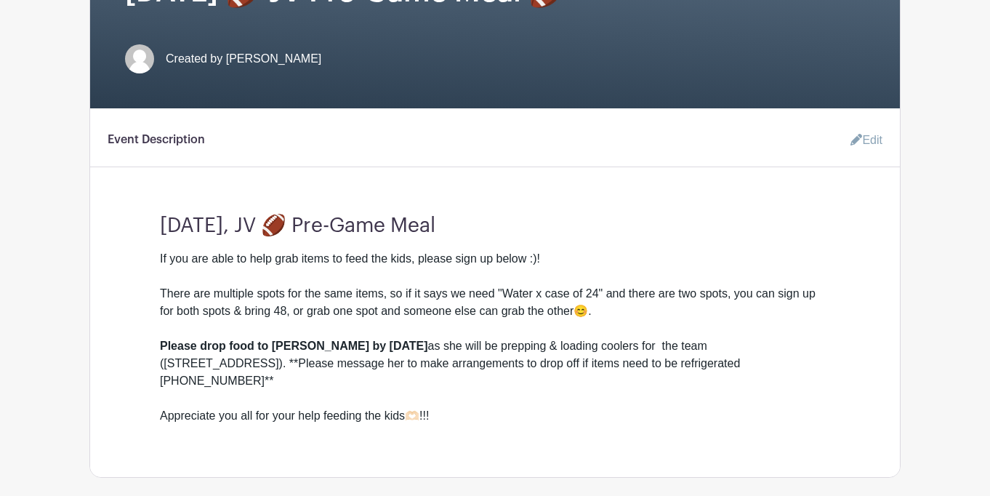
click at [401, 344] on strong "Please drop food to [PERSON_NAME] by [DATE]" at bounding box center [294, 345] width 268 height 12
click at [863, 139] on link "Edit" at bounding box center [861, 140] width 44 height 29
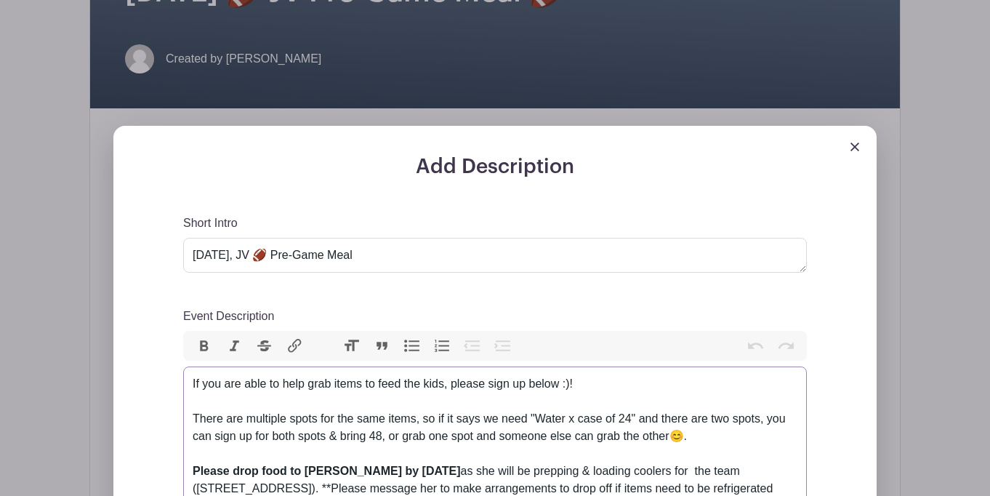
click at [440, 468] on strong "Please drop food to [PERSON_NAME] by [DATE]" at bounding box center [327, 470] width 268 height 12
click at [461, 470] on strong "Please drop food to [PERSON_NAME] by [DATE]" at bounding box center [327, 470] width 268 height 12
type trix-editor "<div>If you are able to help grab items to feed the kids, please sign up below …"
click at [829, 354] on div "Add Description Short Intro [DATE], JV 🏈 Pre-Game Meal Event Description Bold I…" at bounding box center [494, 474] width 693 height 639
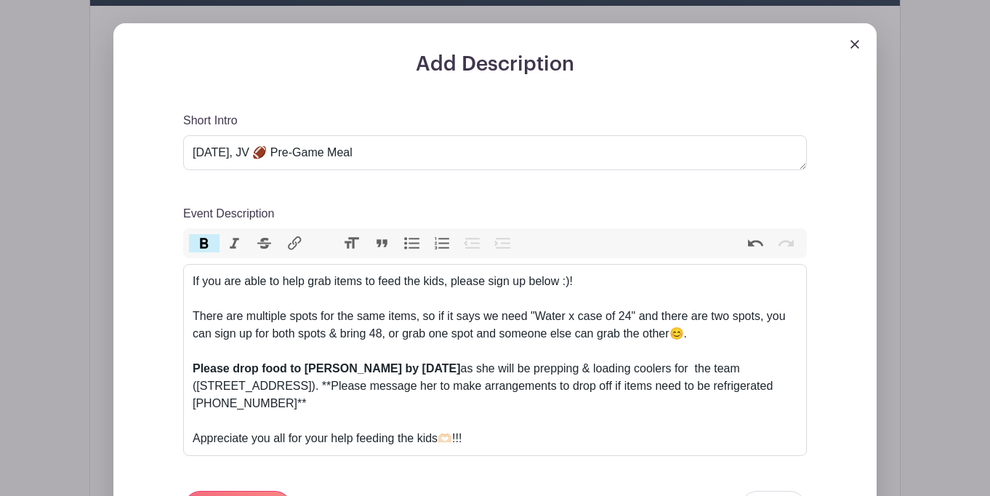
scroll to position [562, 0]
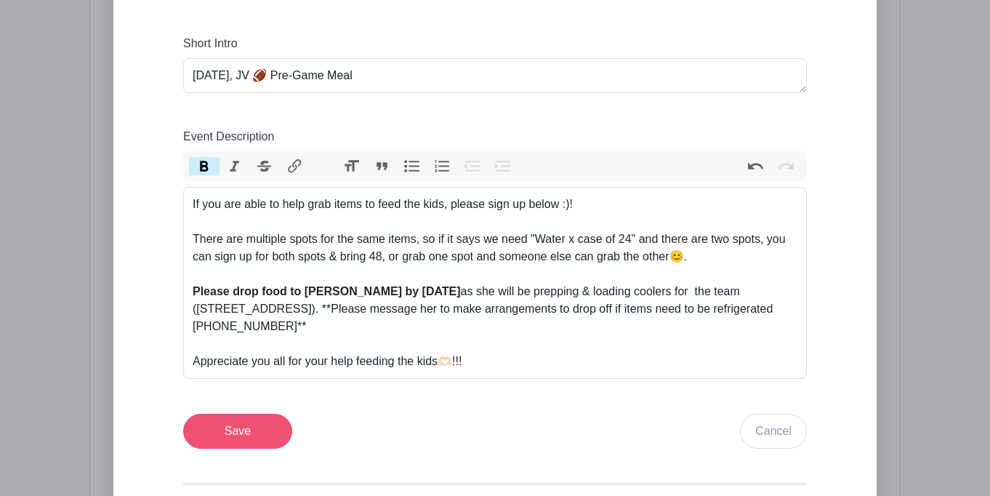
click at [238, 434] on input "Save" at bounding box center [237, 430] width 109 height 35
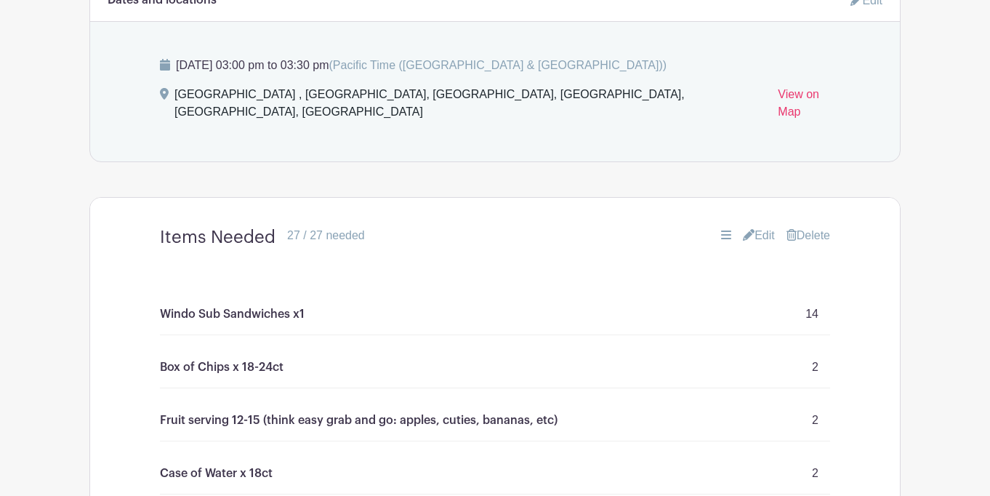
scroll to position [804, 0]
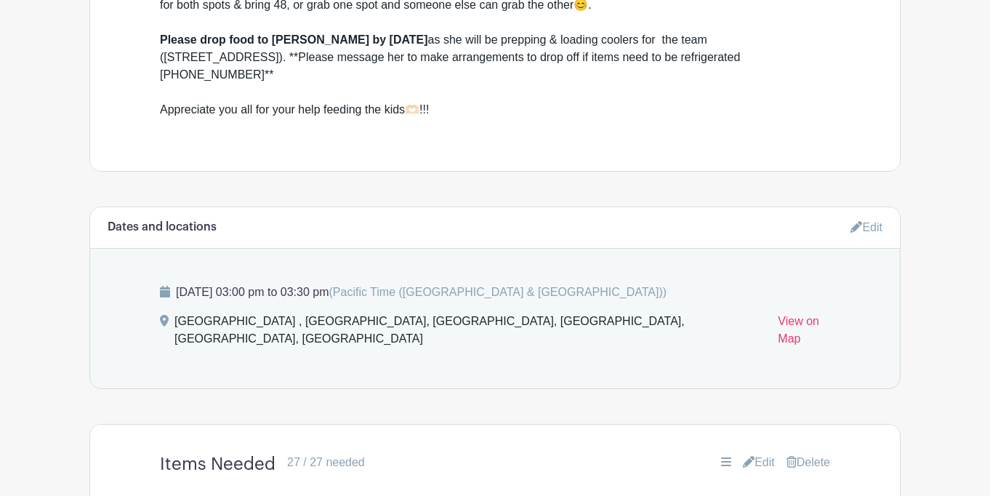
click at [853, 233] on icon at bounding box center [856, 227] width 12 height 12
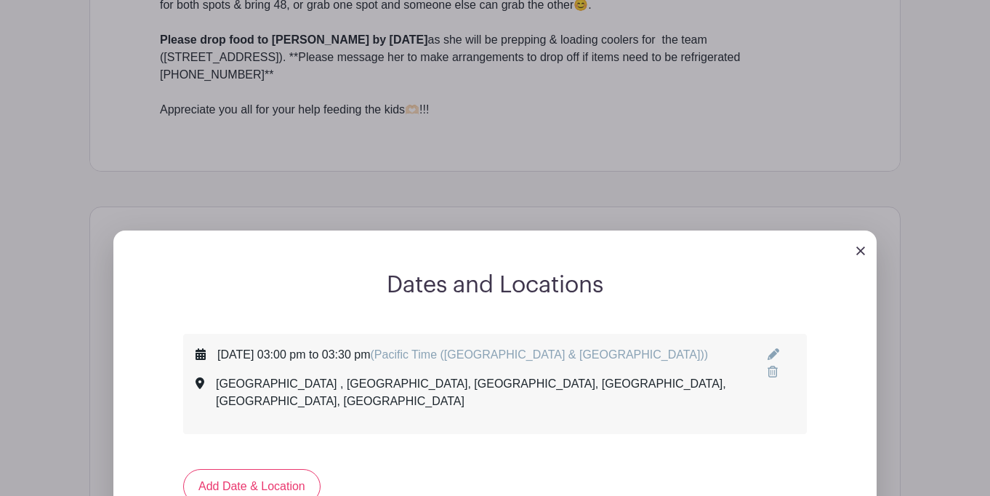
click at [767, 352] on icon at bounding box center [773, 354] width 12 height 12
select select "8"
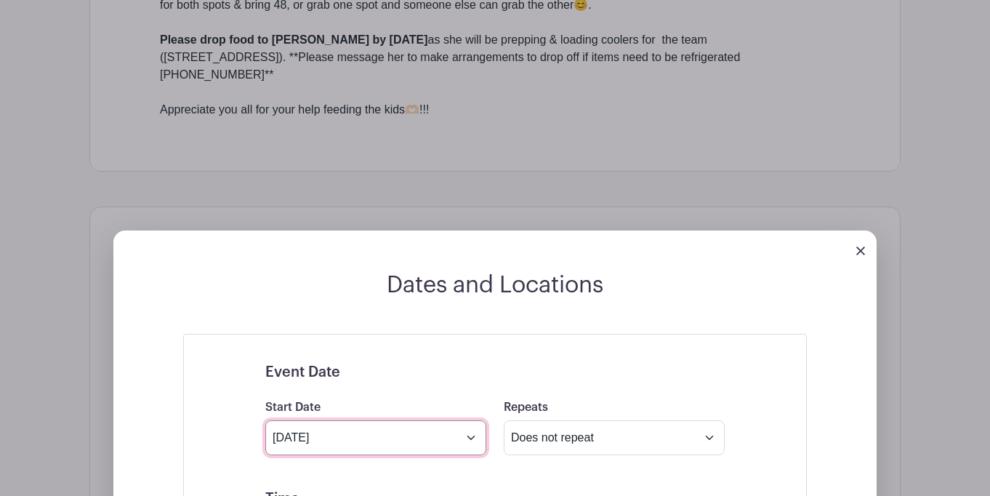
click at [469, 438] on input "[DATE]" at bounding box center [375, 437] width 221 height 35
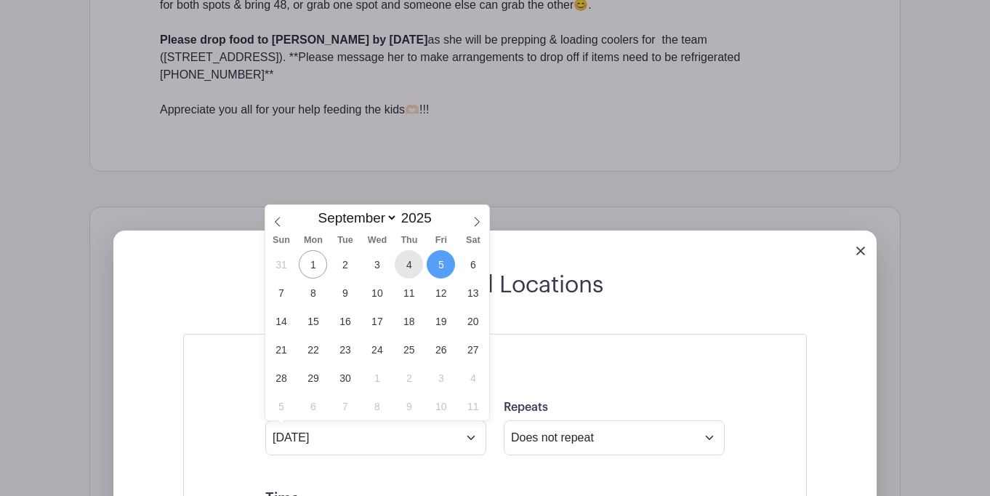
click at [411, 258] on span "4" at bounding box center [409, 264] width 28 height 28
type input "[DATE]"
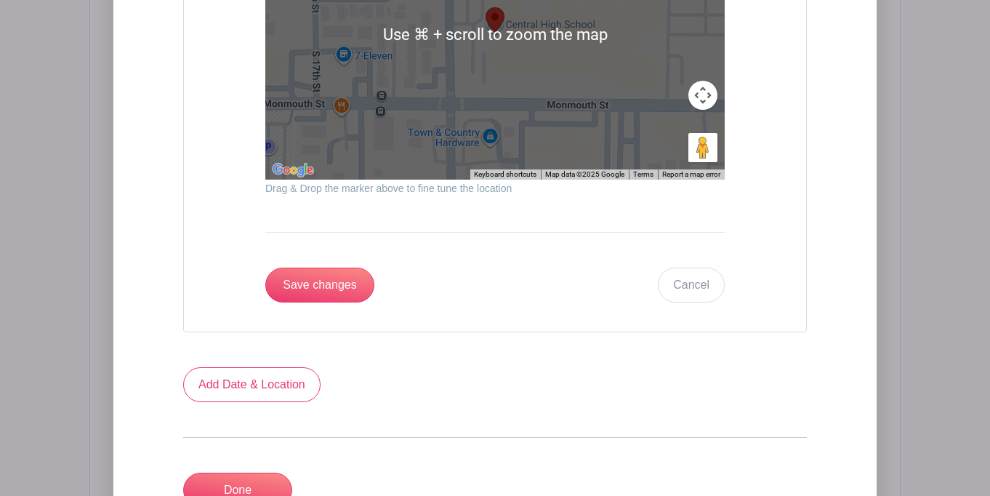
scroll to position [2042, 0]
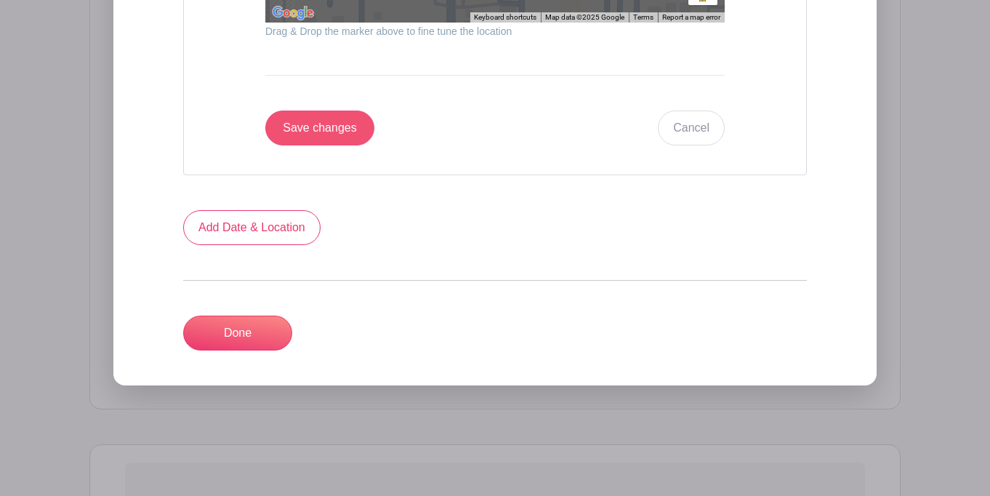
click at [339, 136] on input "Save changes" at bounding box center [319, 127] width 109 height 35
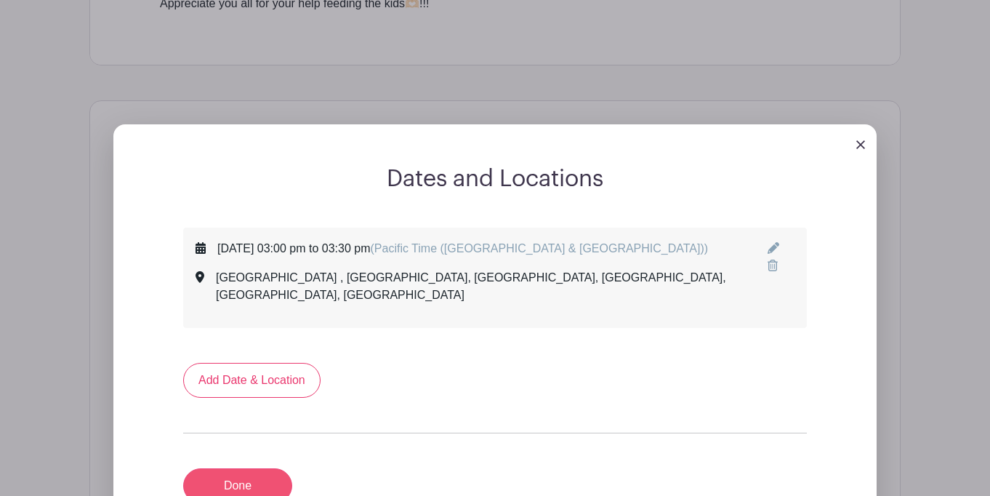
click at [267, 471] on link "Done" at bounding box center [237, 485] width 109 height 35
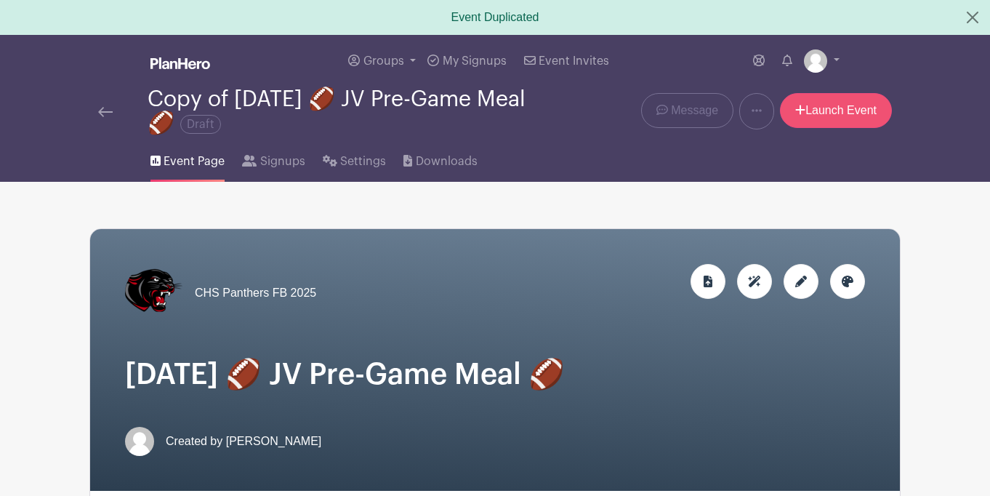
scroll to position [0, 0]
click at [867, 108] on link "Launch Event" at bounding box center [836, 110] width 112 height 35
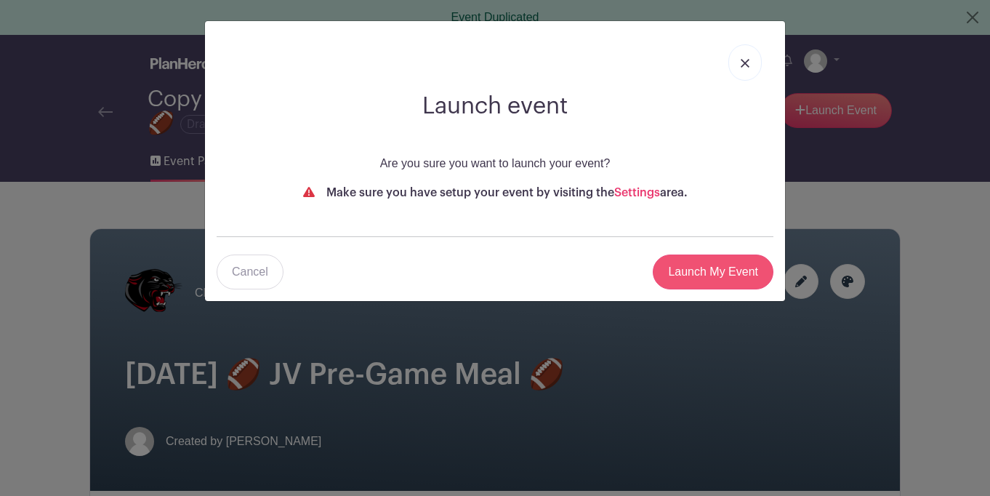
click at [711, 278] on input "Launch My Event" at bounding box center [713, 271] width 121 height 35
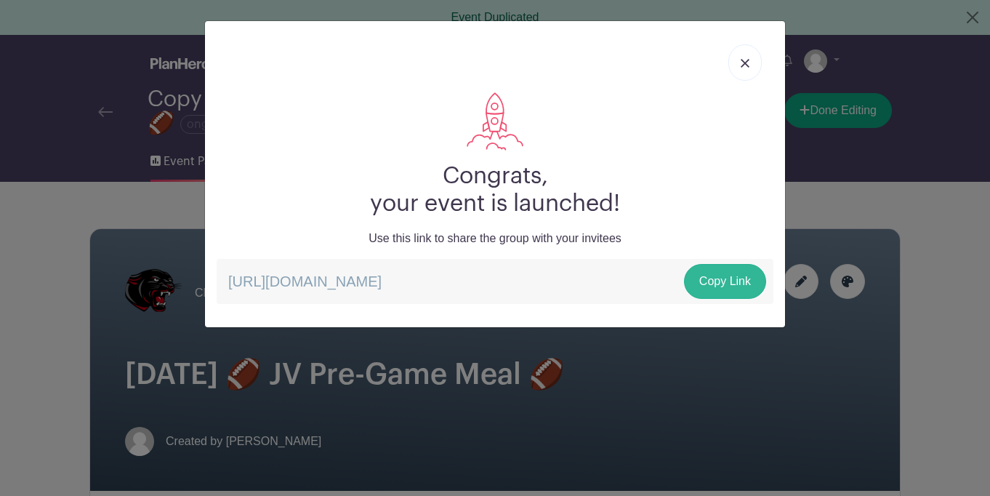
click at [728, 283] on link "Copy Link" at bounding box center [725, 281] width 82 height 35
click at [746, 67] on img at bounding box center [744, 63] width 9 height 9
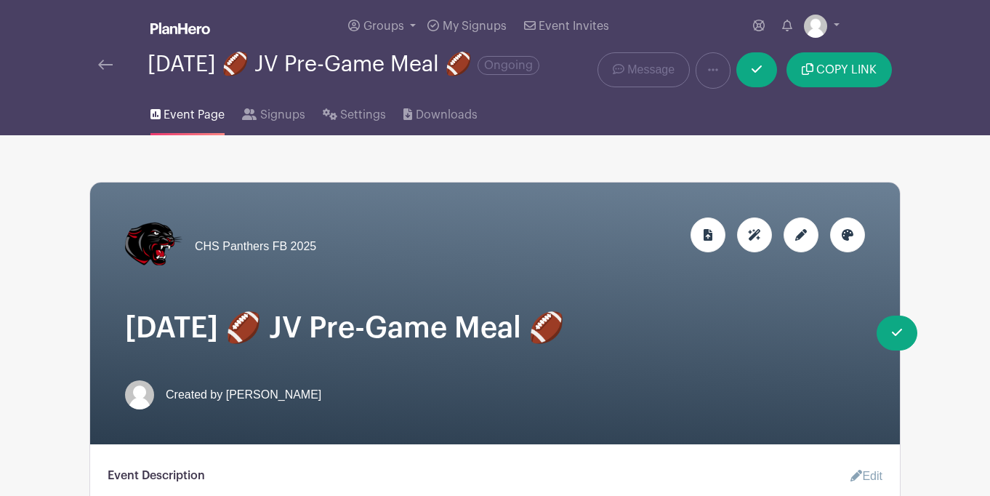
click at [187, 124] on span "Event Page" at bounding box center [194, 114] width 61 height 17
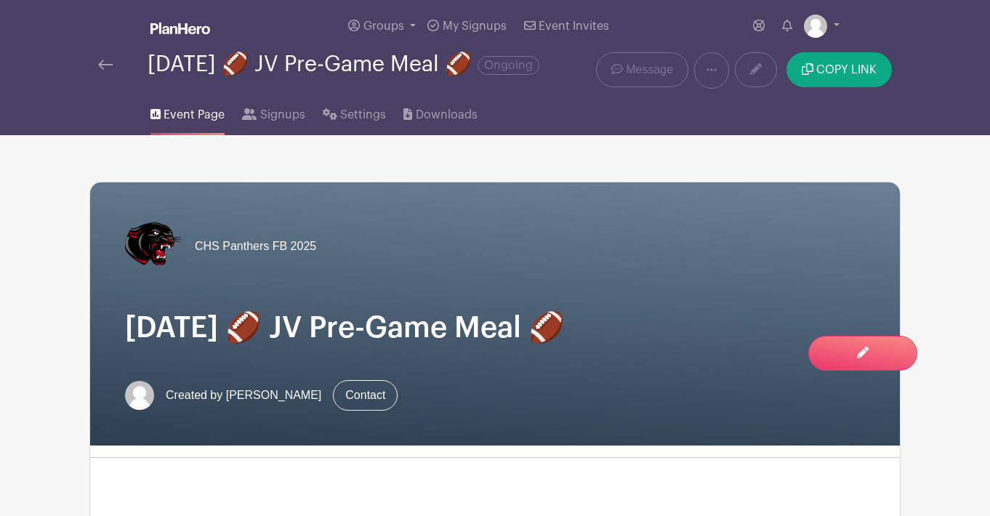
click at [206, 35] on link at bounding box center [180, 29] width 60 height 25
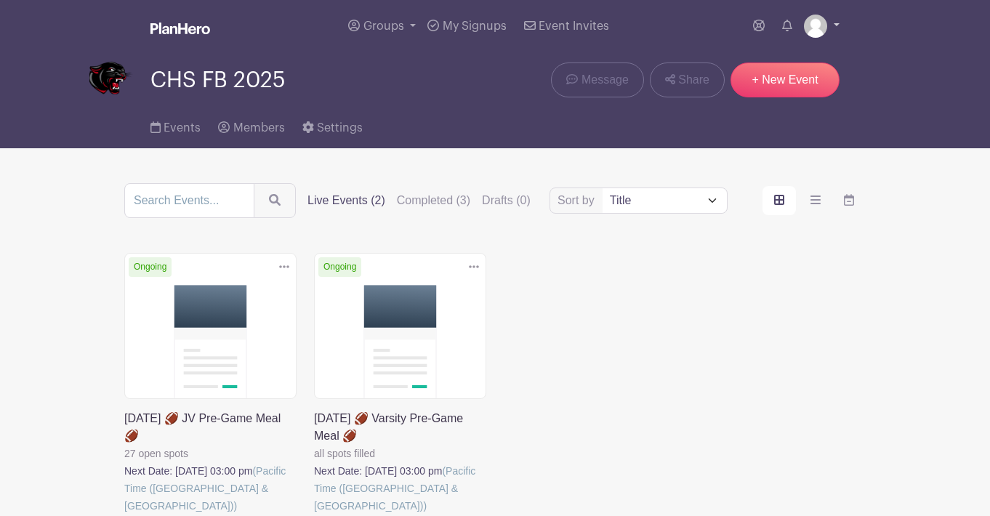
click at [823, 33] on img at bounding box center [815, 26] width 23 height 23
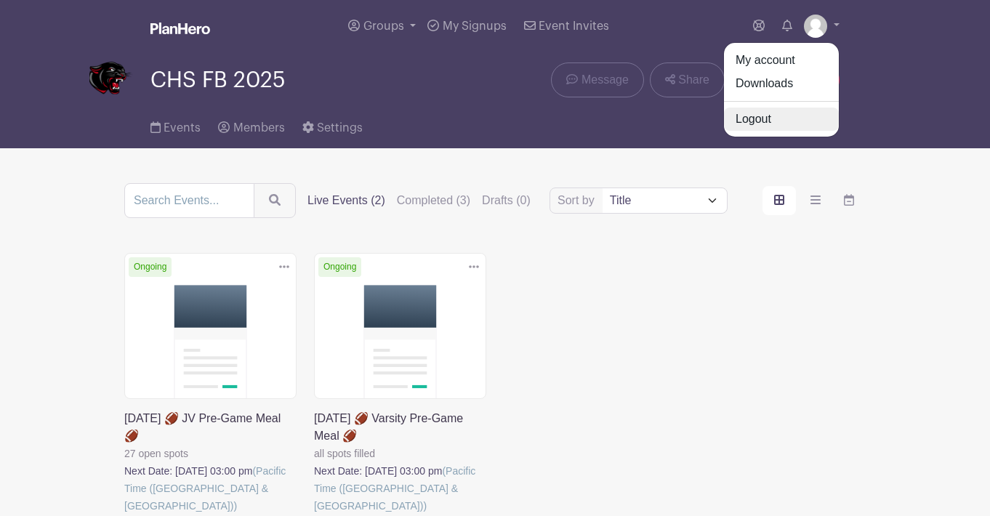
click at [778, 125] on link "Logout" at bounding box center [781, 119] width 115 height 23
